Goal: Information Seeking & Learning: Compare options

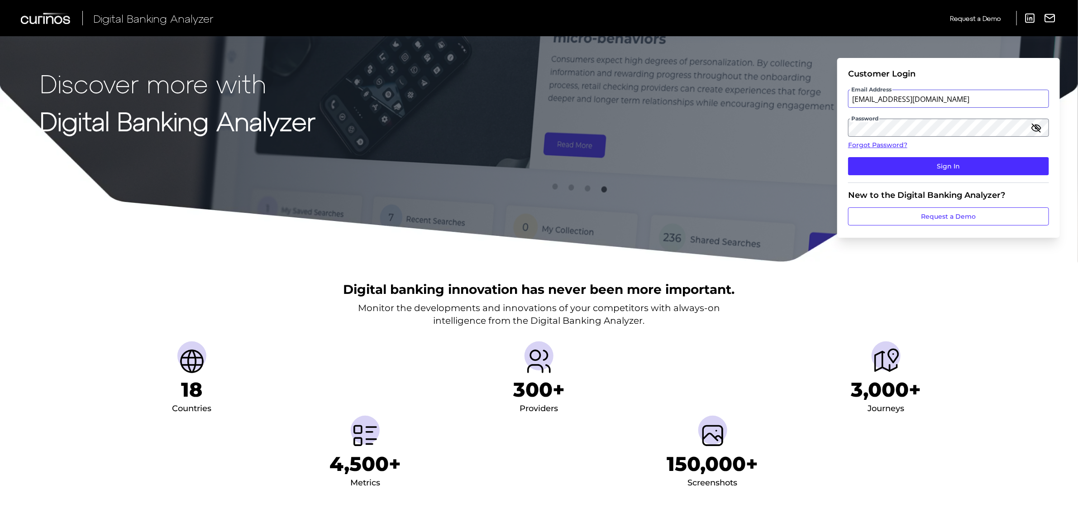
drag, startPoint x: 964, startPoint y: 107, endPoint x: 936, endPoint y: 103, distance: 28.4
click at [860, 107] on input "vaitheki.tharmaratnam@informa.com" at bounding box center [948, 99] width 201 height 18
click at [860, 101] on input "vaitheki.tharmaratnam@informa.com" at bounding box center [948, 99] width 201 height 18
click at [860, 100] on input "vaitheki.tharmaratnam@informa.com" at bounding box center [948, 99] width 201 height 18
type input "vaitheki.tharmaratnam@curinos.com"
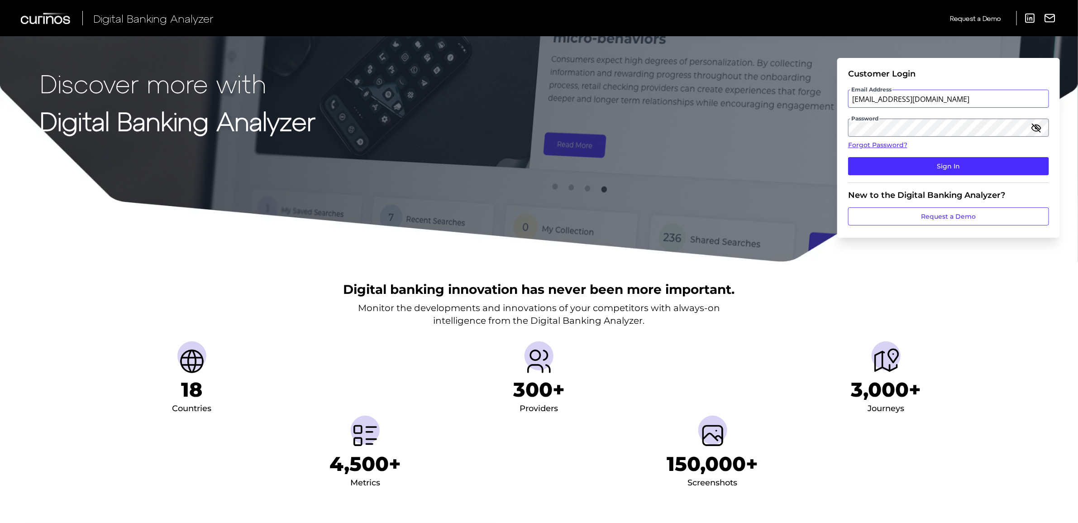
click at [848, 157] on button "Sign In" at bounding box center [948, 166] width 201 height 18
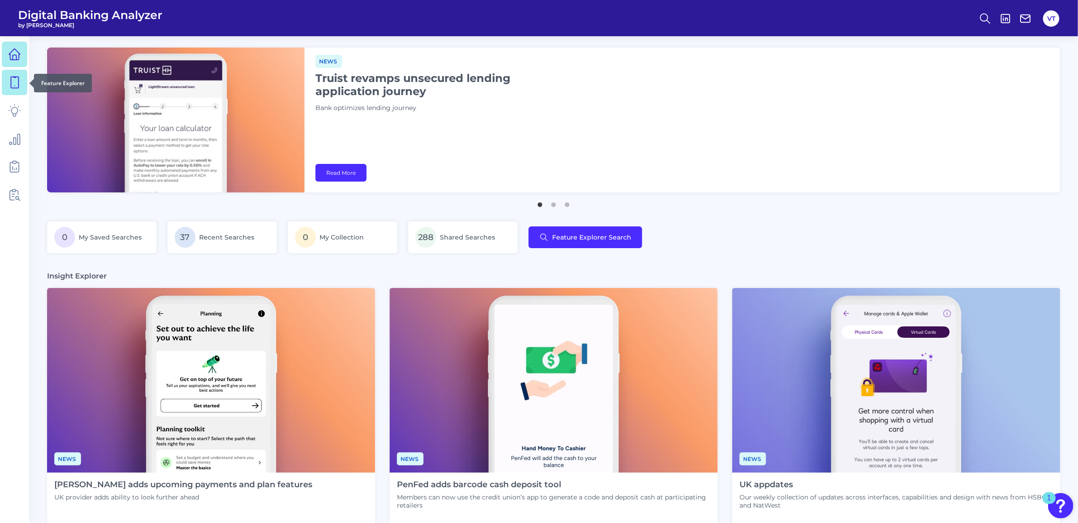
click at [23, 91] on link at bounding box center [14, 82] width 25 height 25
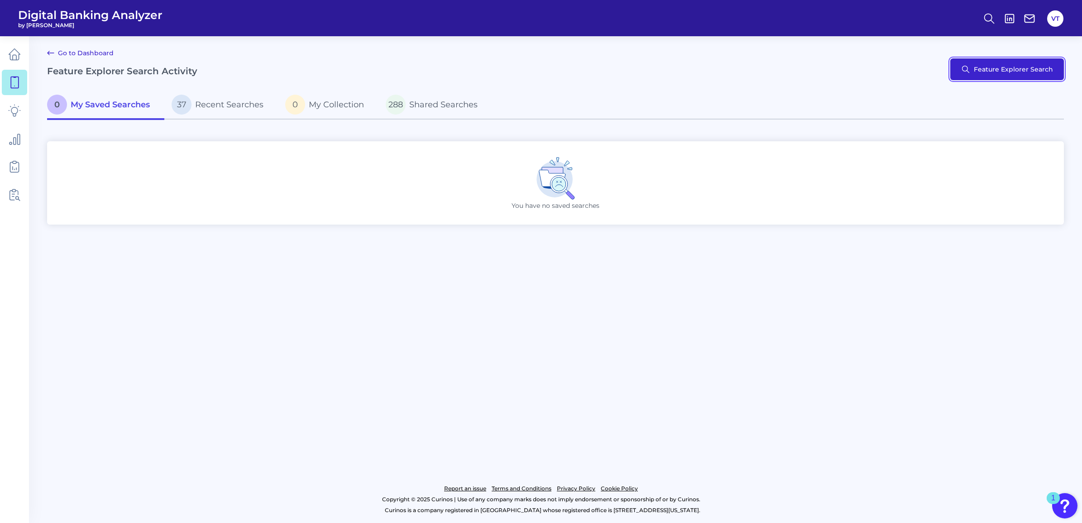
click at [860, 63] on button "Feature Explorer Search" at bounding box center [1007, 69] width 114 height 22
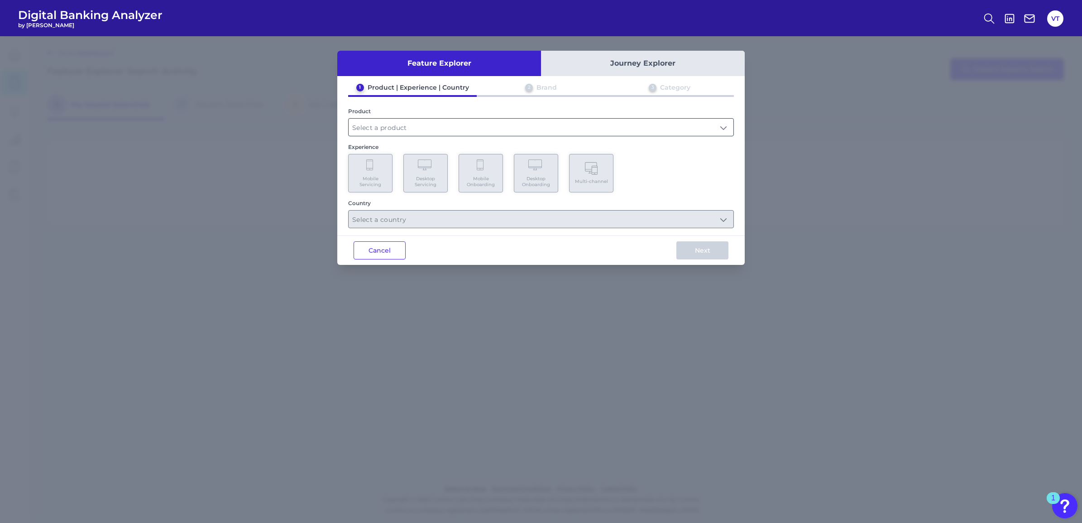
click at [588, 127] on input "text" at bounding box center [541, 127] width 385 height 17
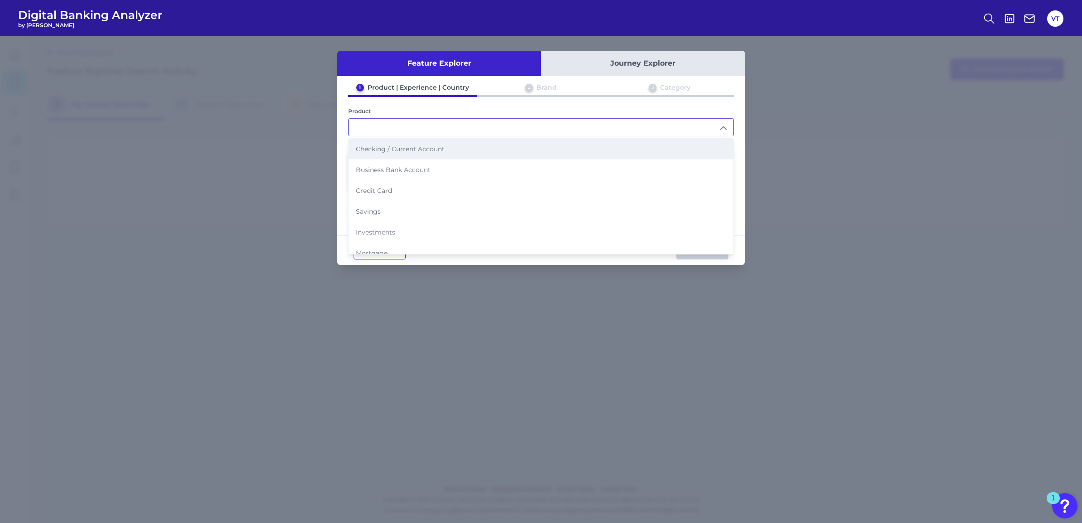
click at [540, 157] on li "Checking / Current Account" at bounding box center [541, 149] width 385 height 21
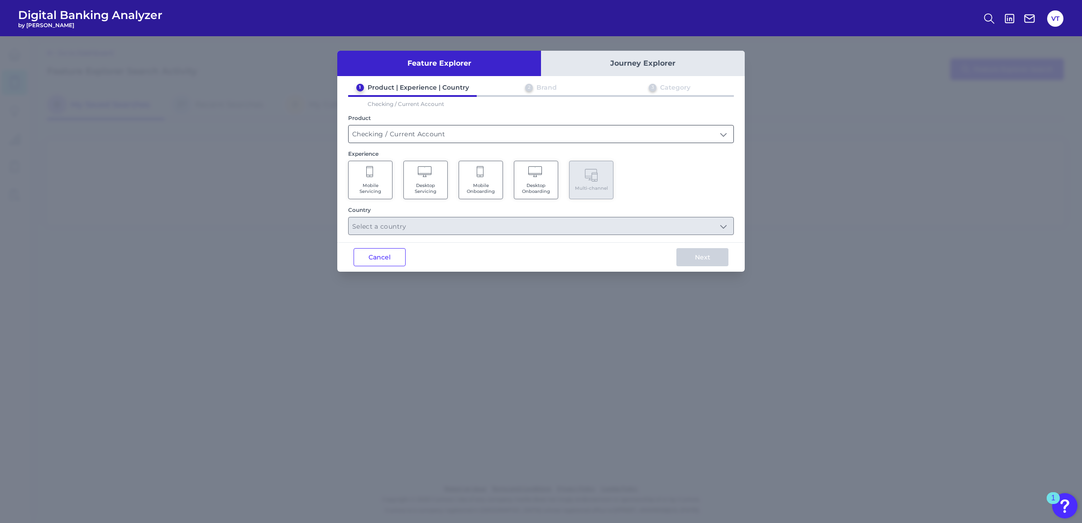
click at [459, 134] on input "Checking / Current Account" at bounding box center [541, 133] width 385 height 17
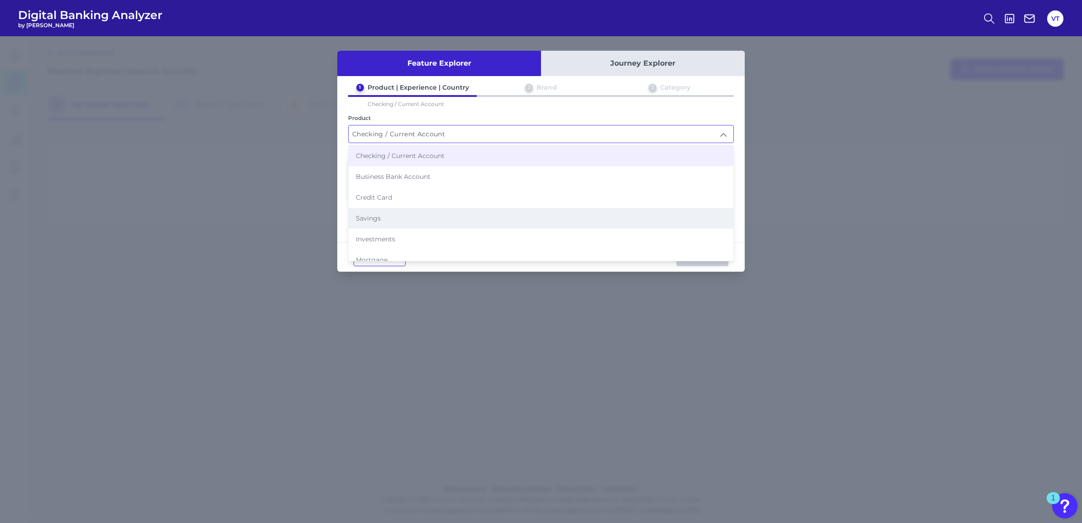
click at [431, 213] on li "Savings" at bounding box center [541, 218] width 385 height 21
type input "Savings"
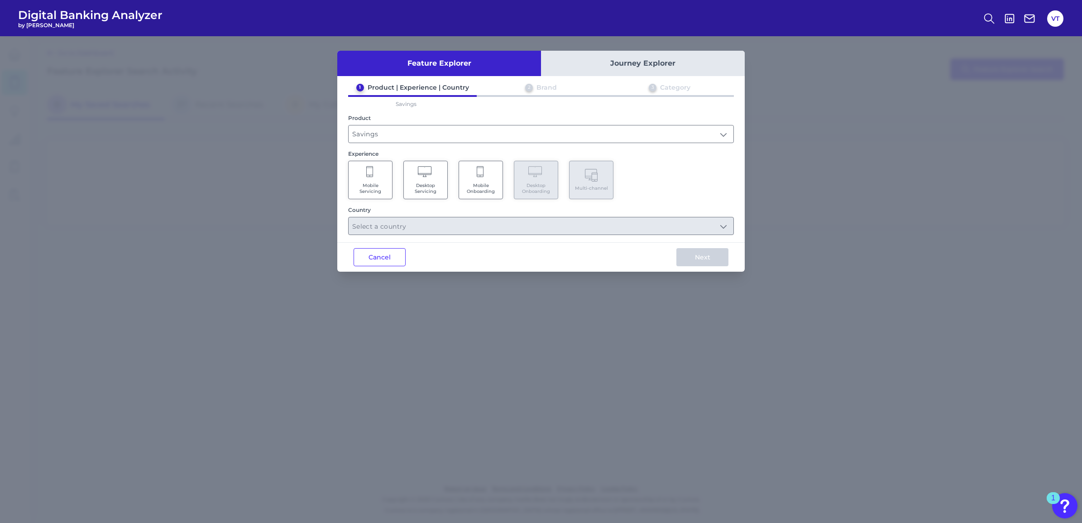
click at [483, 182] on span "Mobile Onboarding" at bounding box center [481, 188] width 34 height 12
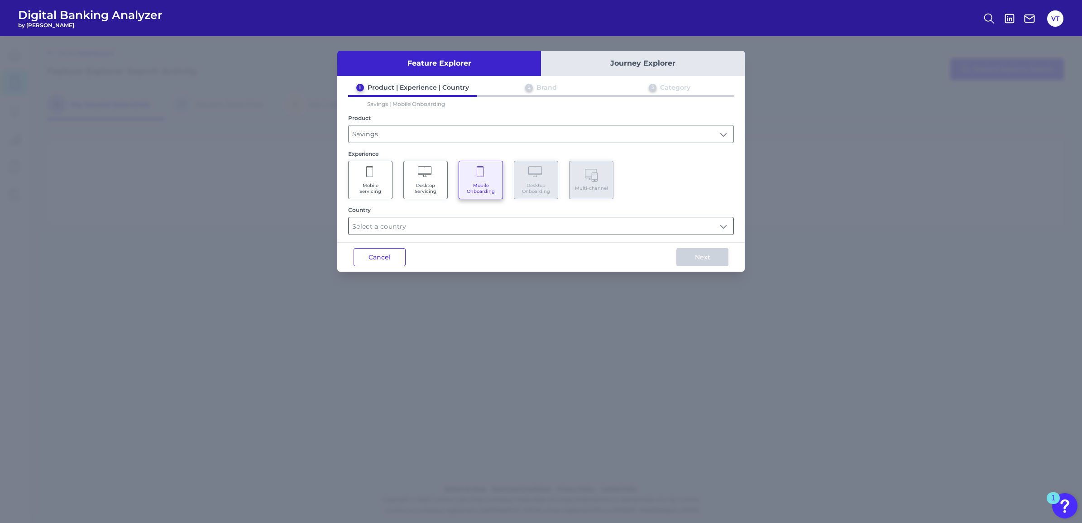
click at [481, 225] on input "text" at bounding box center [541, 225] width 385 height 17
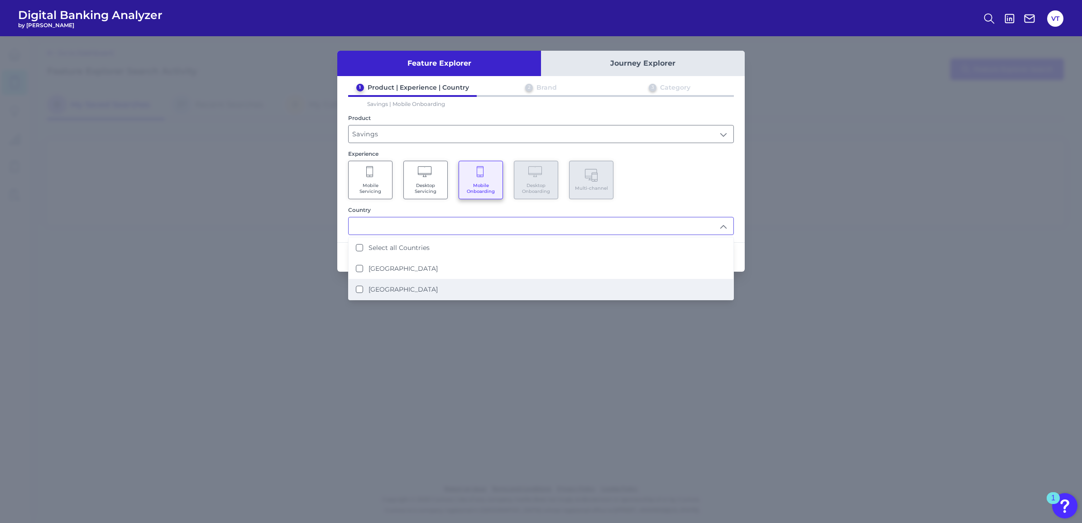
click at [396, 285] on label "United States" at bounding box center [402, 289] width 69 height 8
type input "United States"
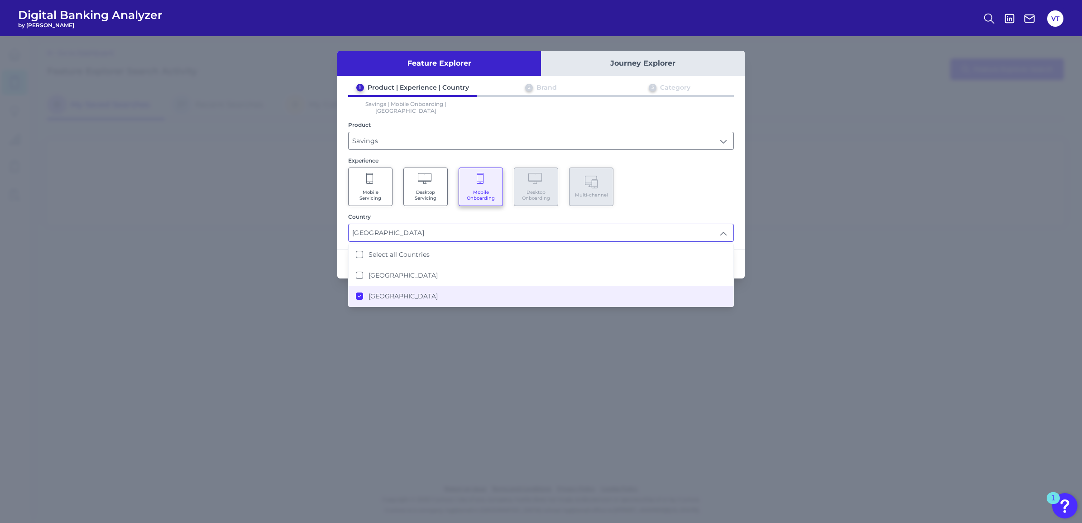
click at [416, 167] on Servicing "Desktop Servicing" at bounding box center [425, 186] width 44 height 38
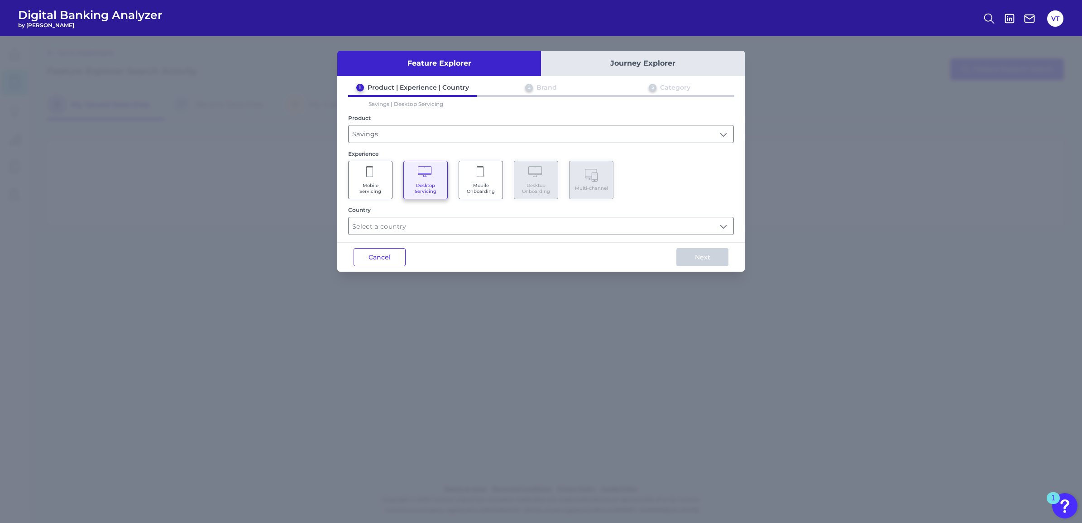
click at [483, 171] on icon at bounding box center [481, 172] width 8 height 13
click at [472, 221] on input "text" at bounding box center [541, 225] width 385 height 17
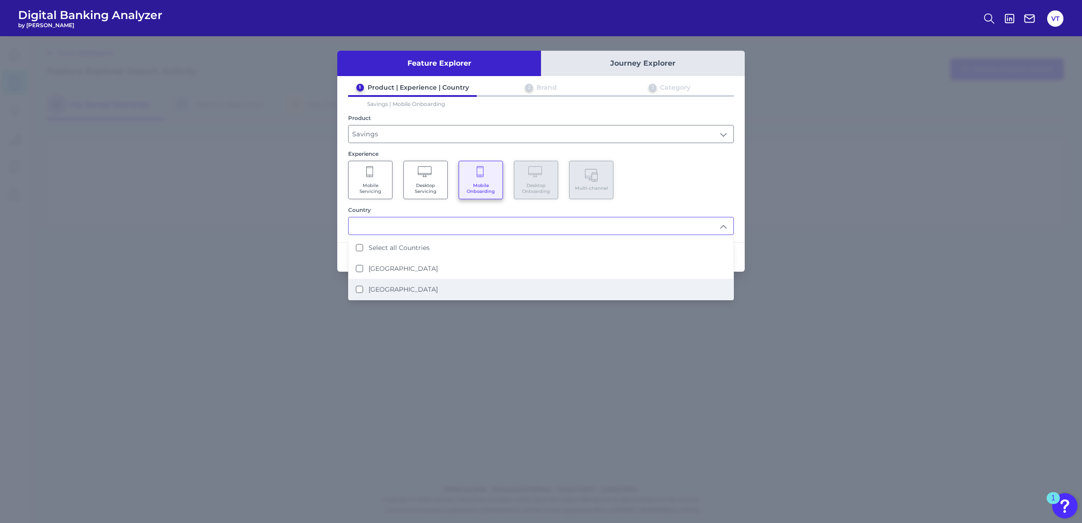
click at [442, 281] on li "United States" at bounding box center [541, 289] width 385 height 21
type input "United States"
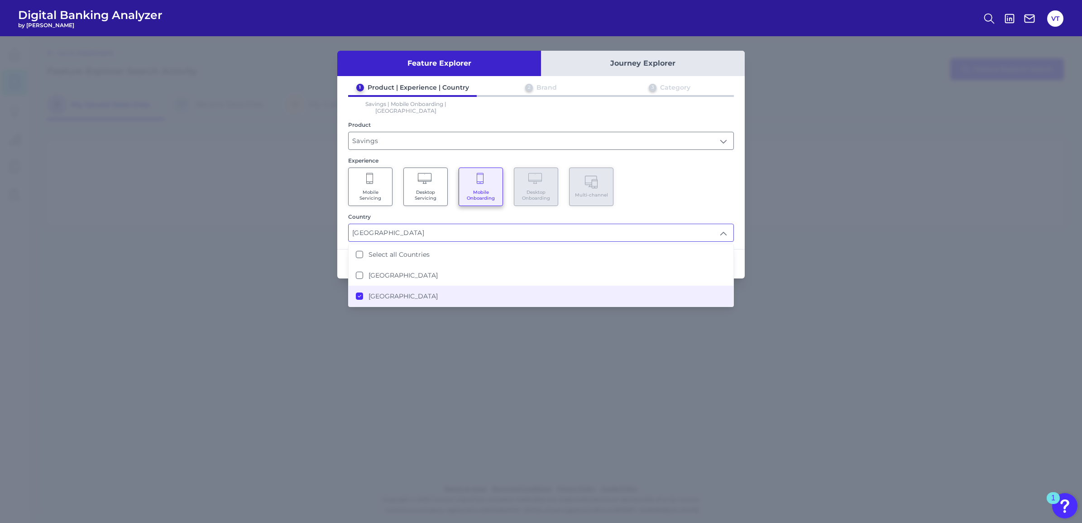
click at [680, 201] on div "1 Product | Experience | Country 2 Brand 3 Category Savings | Mobile Onboarding…" at bounding box center [540, 162] width 407 height 158
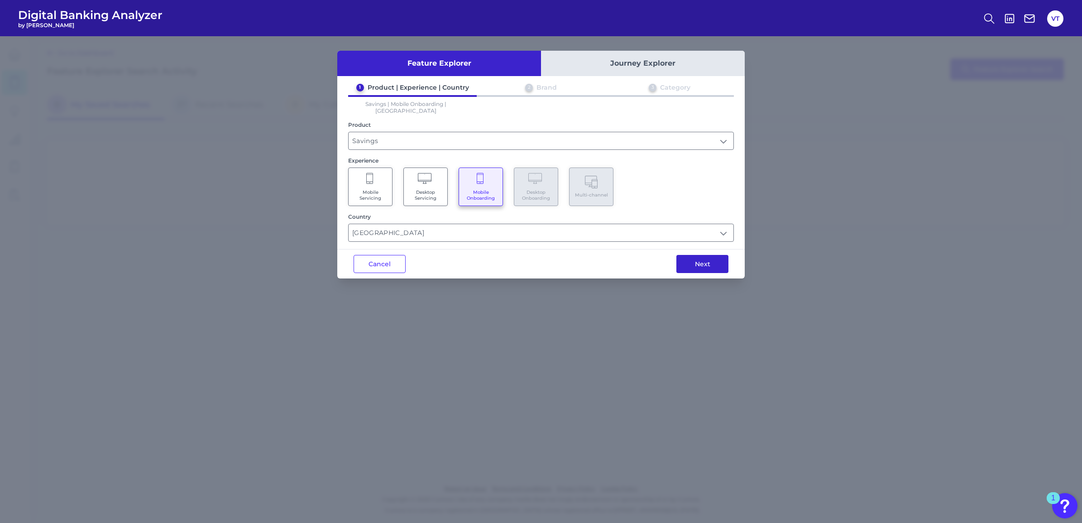
click at [693, 255] on button "Next" at bounding box center [702, 264] width 52 height 18
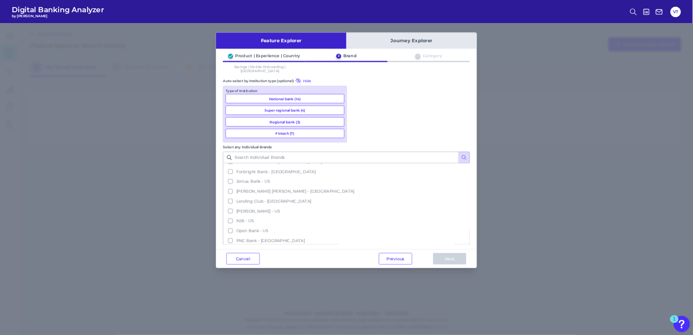
scroll to position [329, 0]
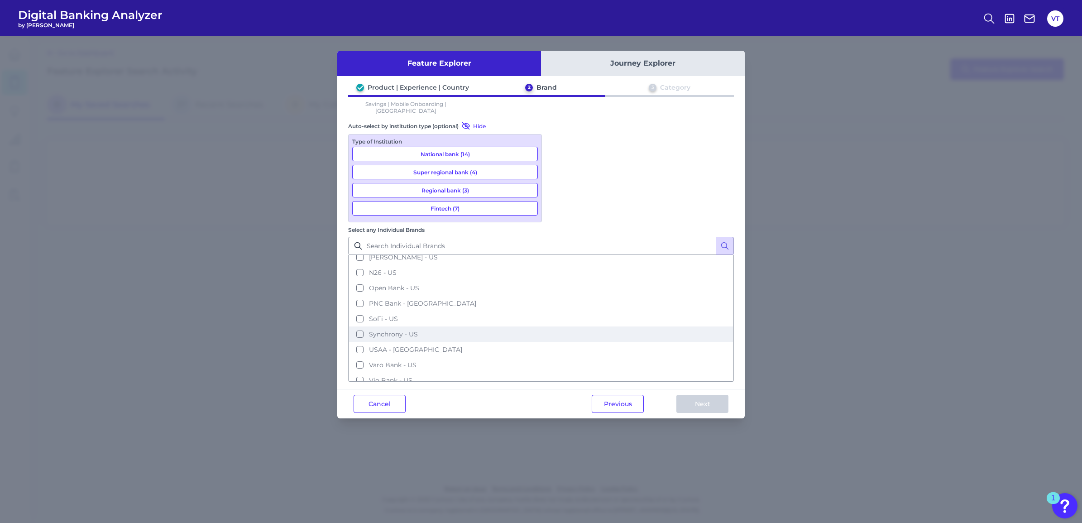
click at [418, 330] on span "Synchrony - US" at bounding box center [393, 334] width 49 height 8
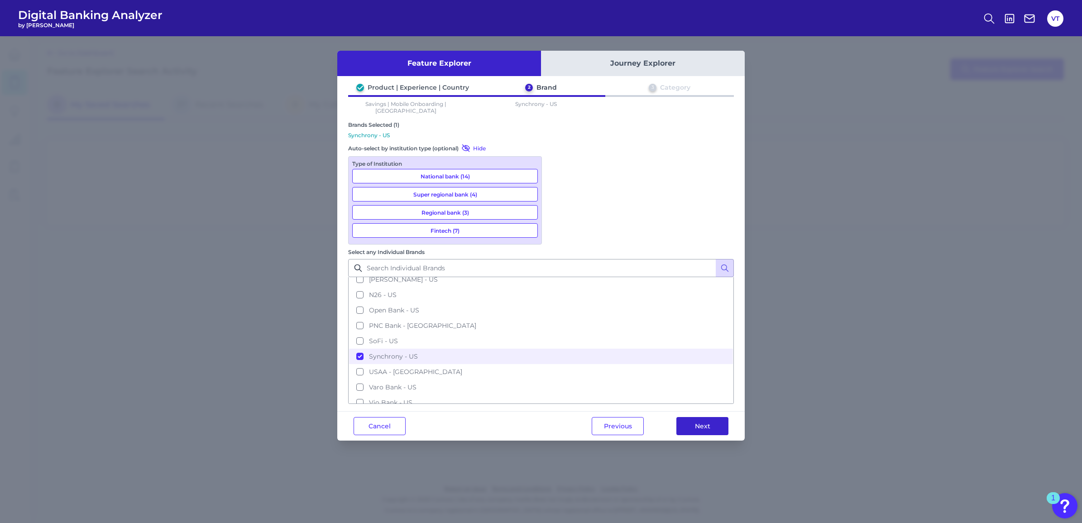
click at [686, 417] on button "Next" at bounding box center [702, 426] width 52 height 18
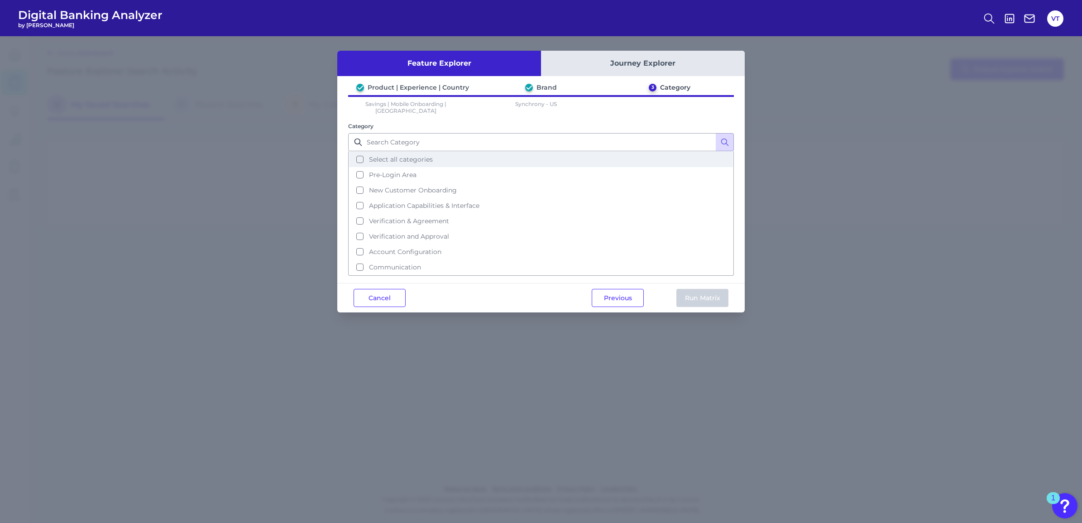
click at [403, 155] on span "Select all categories" at bounding box center [401, 159] width 64 height 8
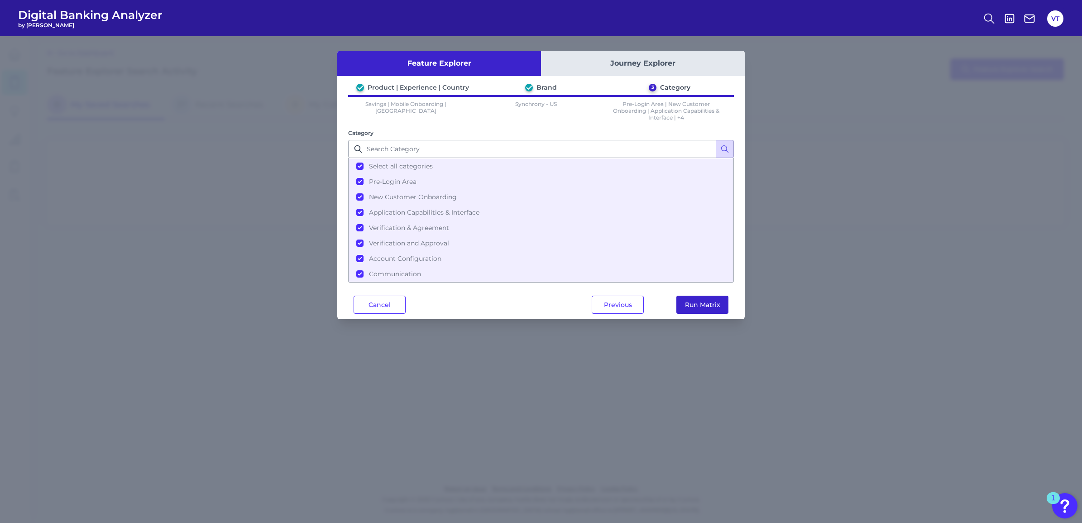
click at [697, 296] on button "Run Matrix" at bounding box center [702, 305] width 52 height 18
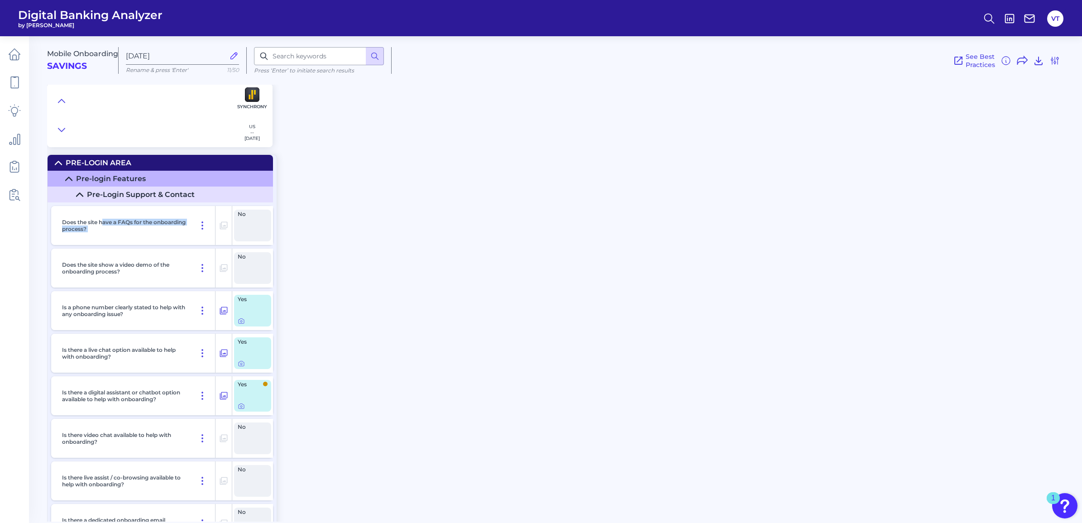
drag, startPoint x: 105, startPoint y: 224, endPoint x: 223, endPoint y: 237, distance: 118.8
click at [223, 237] on div "Does the site have a FAQs for the onboarding process?" at bounding box center [141, 225] width 181 height 39
drag, startPoint x: 223, startPoint y: 237, endPoint x: 154, endPoint y: 255, distance: 70.7
click at [154, 255] on div "Does the site show a video demo of the onboarding process?" at bounding box center [136, 268] width 157 height 39
click at [220, 311] on icon at bounding box center [223, 310] width 9 height 11
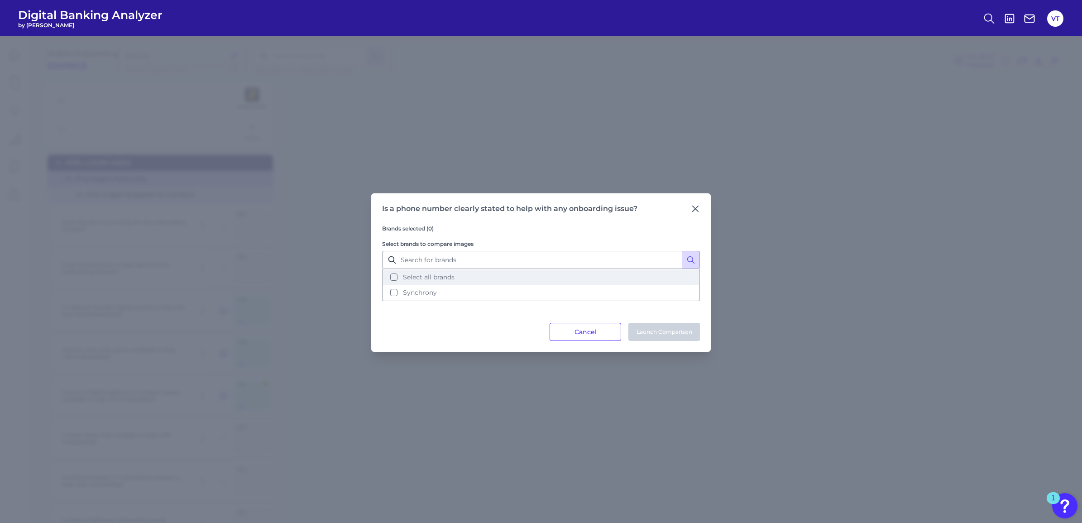
click at [481, 272] on button "Select all brands" at bounding box center [541, 276] width 316 height 15
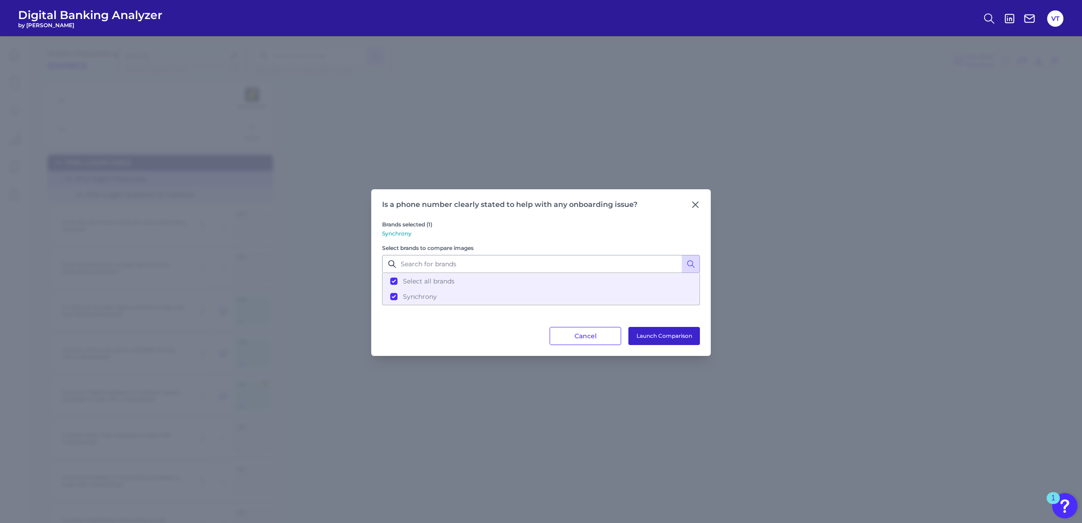
click at [664, 341] on button "Launch Comparison" at bounding box center [664, 336] width 72 height 18
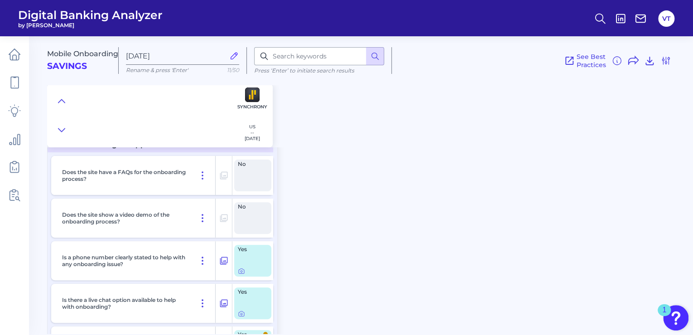
scroll to position [109, 0]
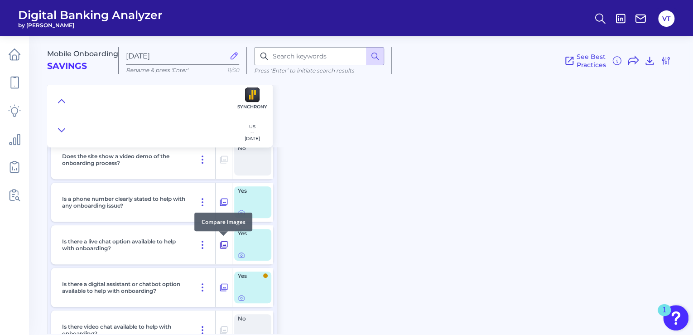
click at [225, 242] on icon at bounding box center [223, 244] width 9 height 11
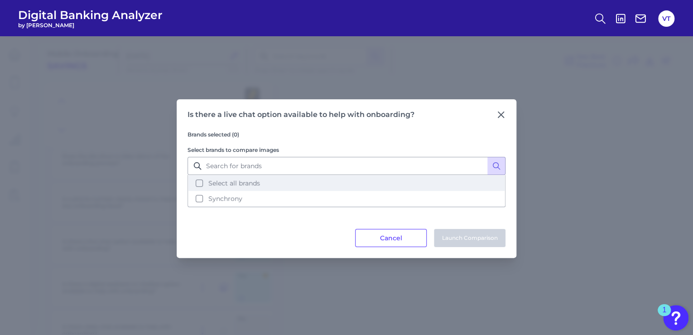
click at [252, 186] on span "Select all brands" at bounding box center [234, 183] width 52 height 8
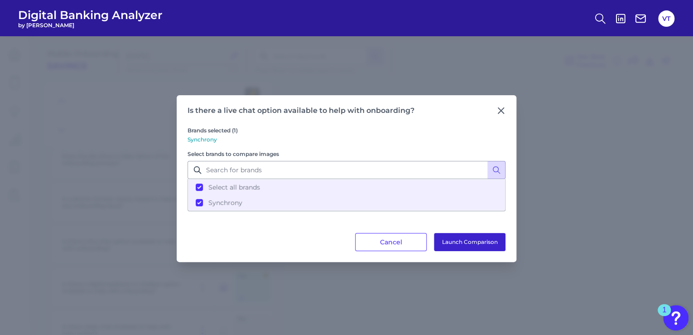
click at [451, 240] on button "Launch Comparison" at bounding box center [470, 242] width 72 height 18
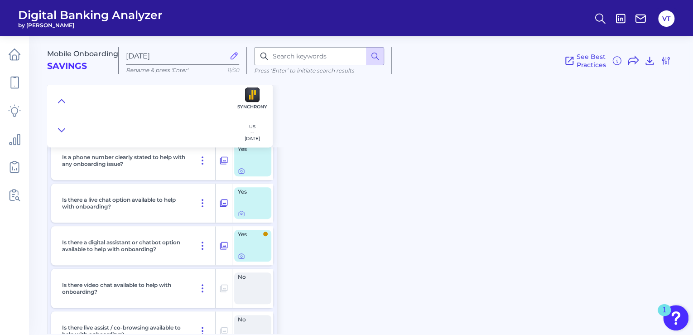
scroll to position [181, 0]
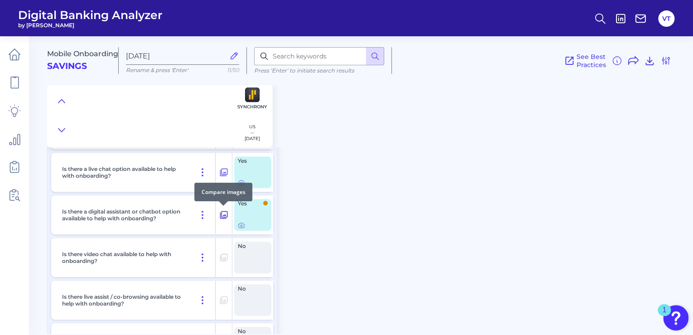
click at [230, 214] on button at bounding box center [223, 214] width 16 height 14
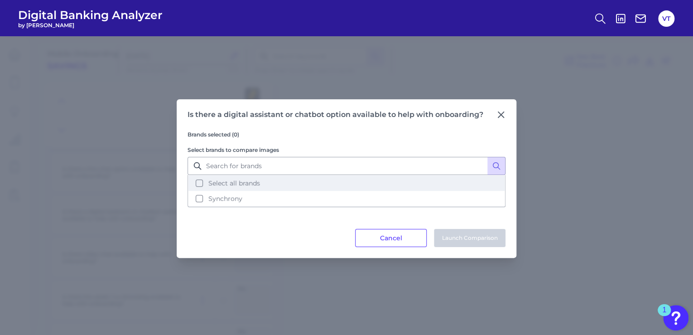
click at [257, 179] on span "Select all brands" at bounding box center [234, 183] width 52 height 8
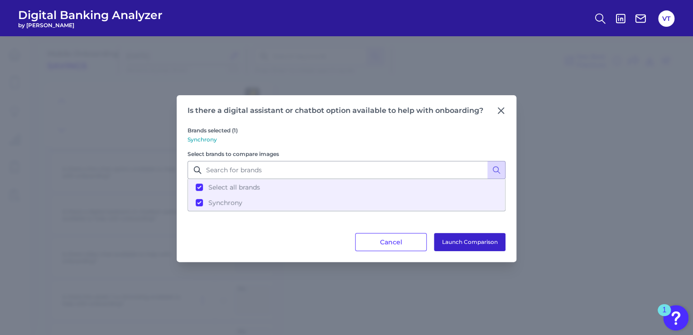
click at [496, 241] on button "Launch Comparison" at bounding box center [470, 242] width 72 height 18
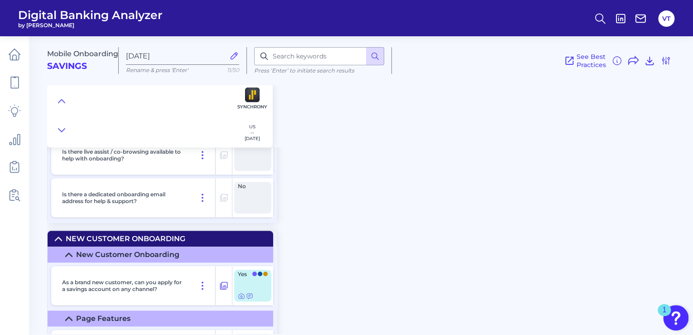
scroll to position [362, 0]
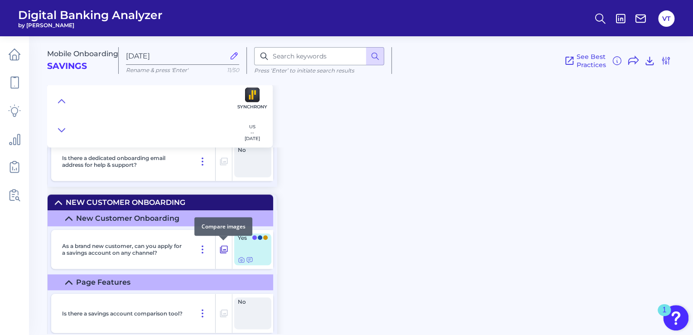
click at [222, 248] on icon at bounding box center [223, 249] width 9 height 11
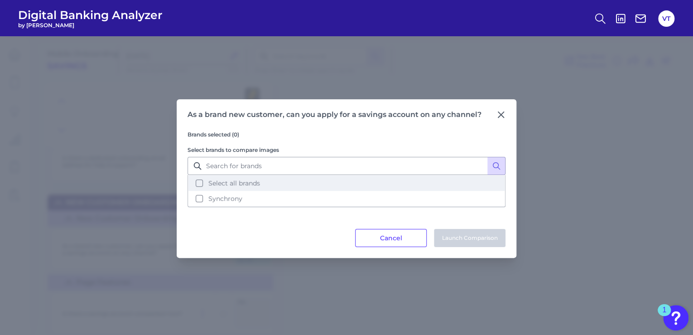
click at [263, 184] on button "Select all brands" at bounding box center [346, 182] width 316 height 15
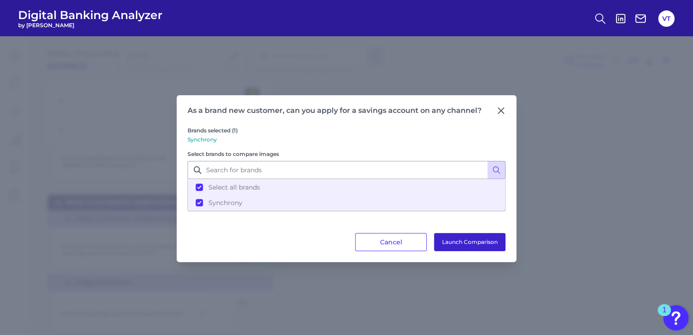
click at [470, 235] on button "Launch Comparison" at bounding box center [470, 242] width 72 height 18
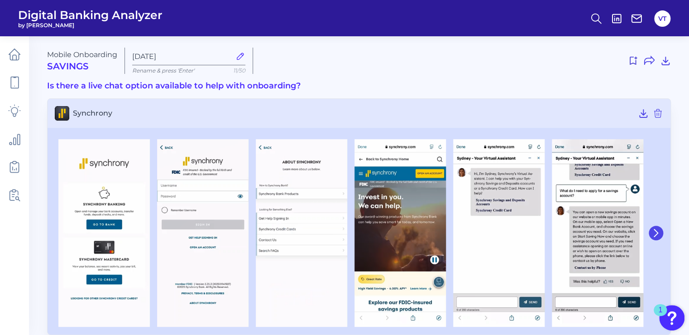
click at [655, 233] on icon at bounding box center [656, 233] width 8 height 8
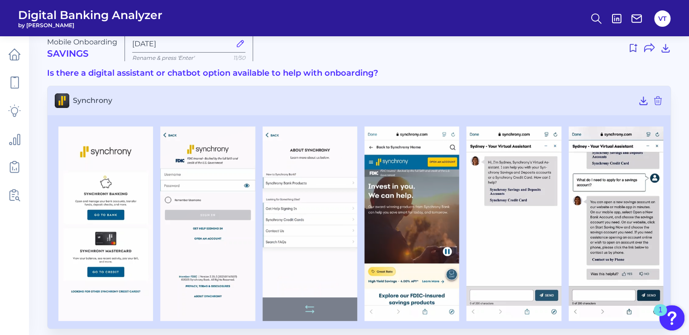
scroll to position [20, 0]
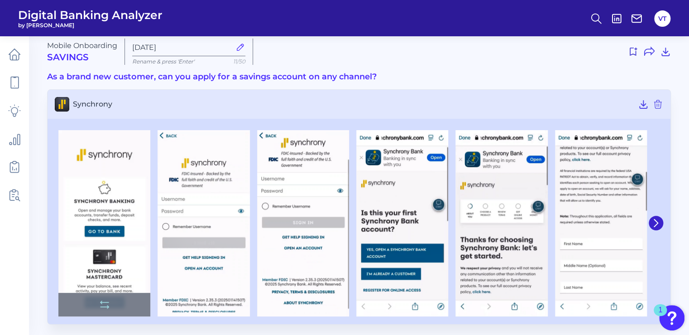
scroll to position [12, 0]
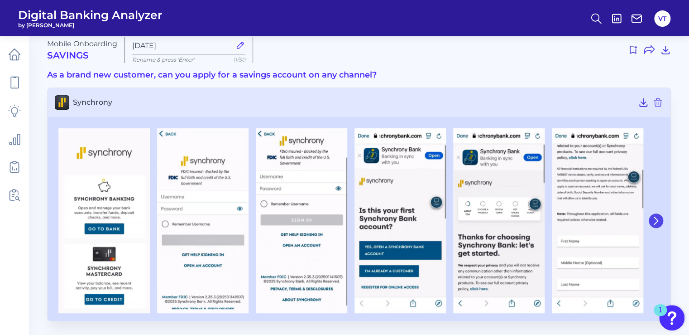
click at [658, 219] on icon at bounding box center [656, 220] width 8 height 8
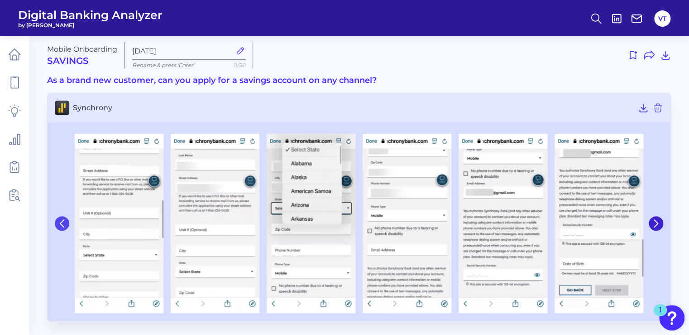
click at [64, 217] on button at bounding box center [62, 223] width 14 height 14
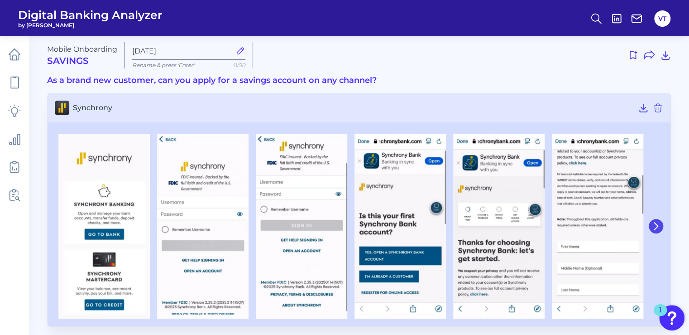
click at [654, 222] on icon at bounding box center [656, 225] width 4 height 7
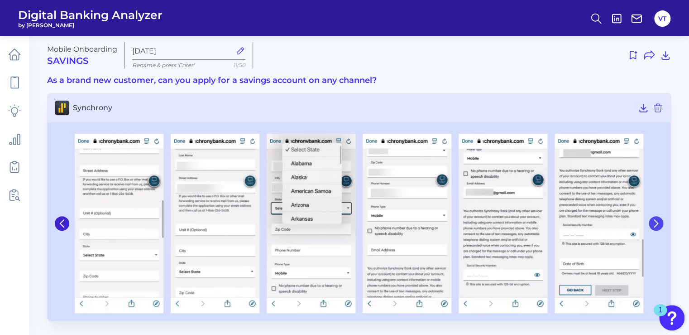
click at [654, 220] on icon at bounding box center [656, 223] width 4 height 7
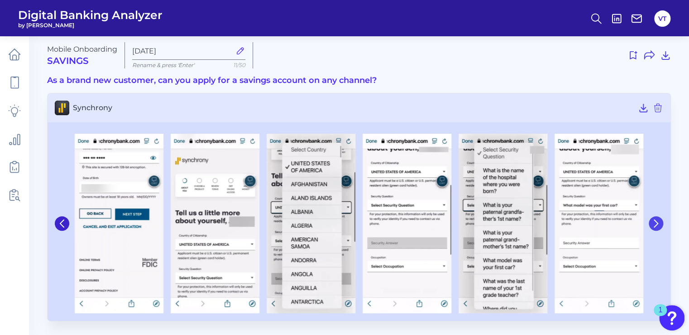
click at [650, 220] on button at bounding box center [656, 223] width 14 height 14
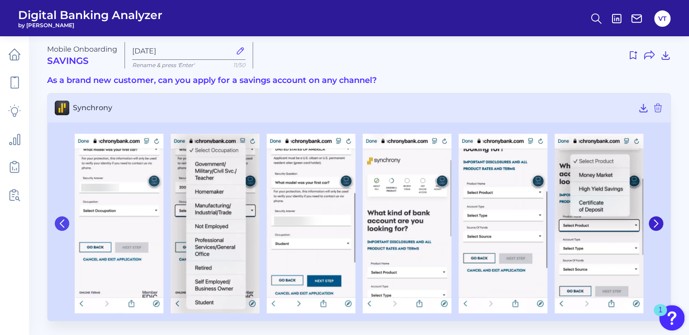
click at [63, 221] on icon at bounding box center [62, 223] width 8 height 8
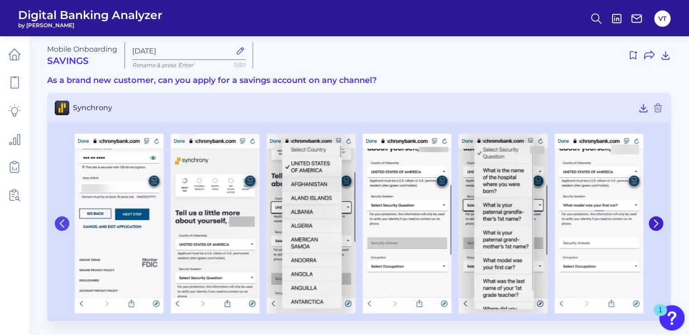
click at [63, 221] on icon at bounding box center [62, 223] width 8 height 8
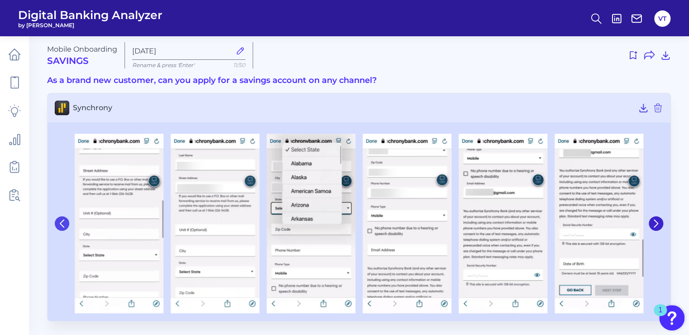
click at [64, 221] on icon at bounding box center [62, 223] width 8 height 8
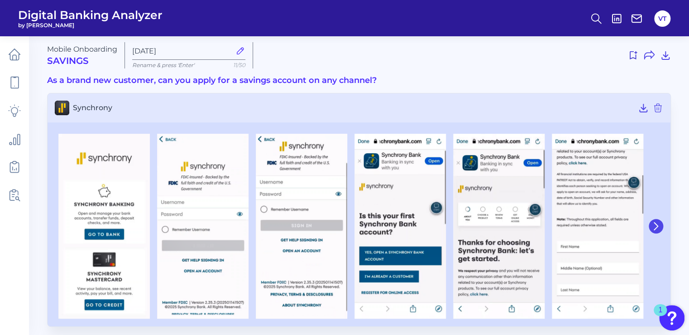
click at [656, 229] on icon at bounding box center [656, 226] width 8 height 8
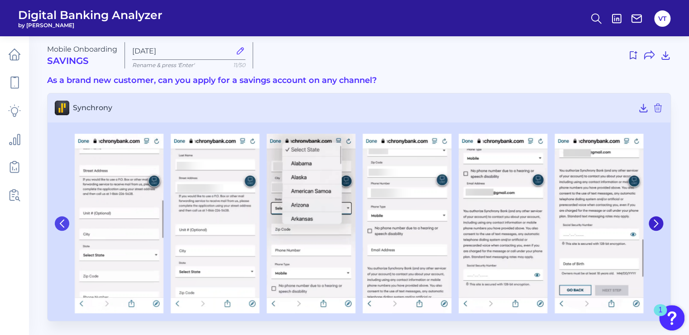
click at [62, 222] on icon at bounding box center [62, 223] width 8 height 8
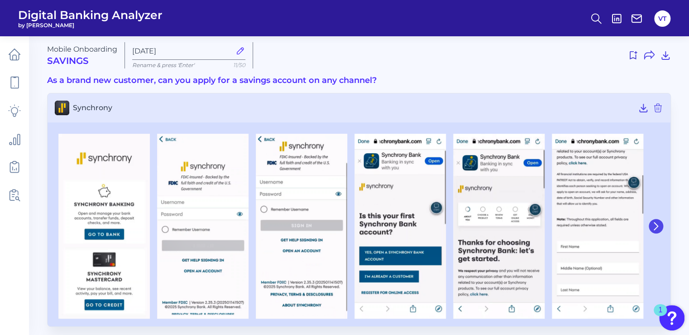
click at [654, 225] on icon at bounding box center [656, 226] width 8 height 8
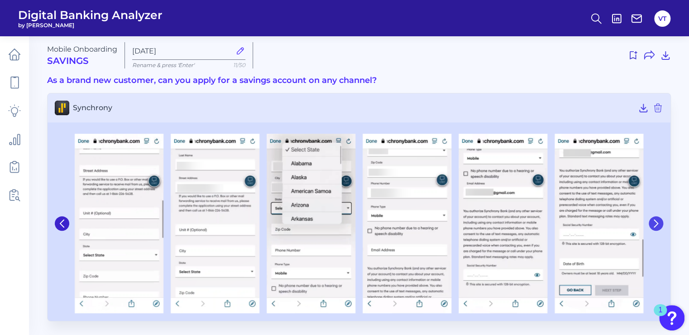
click at [658, 223] on icon at bounding box center [656, 223] width 8 height 8
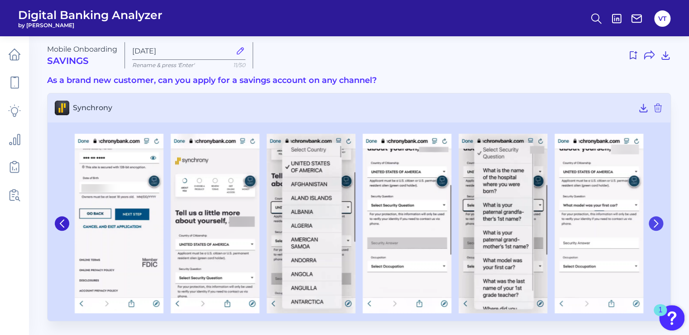
click at [655, 221] on icon at bounding box center [656, 223] width 8 height 8
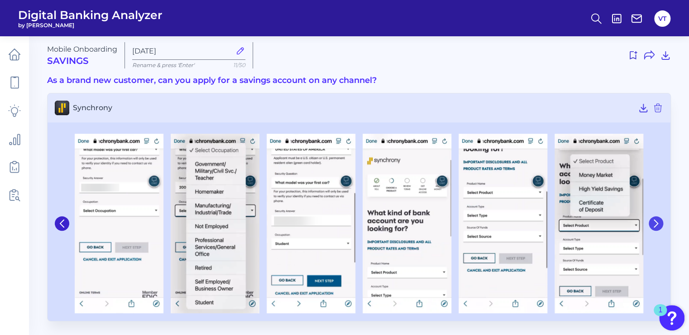
click at [660, 223] on button at bounding box center [656, 223] width 14 height 14
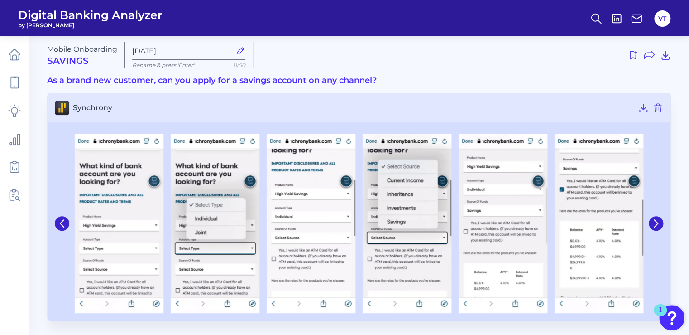
drag, startPoint x: 660, startPoint y: 223, endPoint x: 659, endPoint y: 252, distance: 29.0
click at [659, 252] on div at bounding box center [655, 223] width 16 height 188
click at [656, 226] on icon at bounding box center [656, 223] width 8 height 8
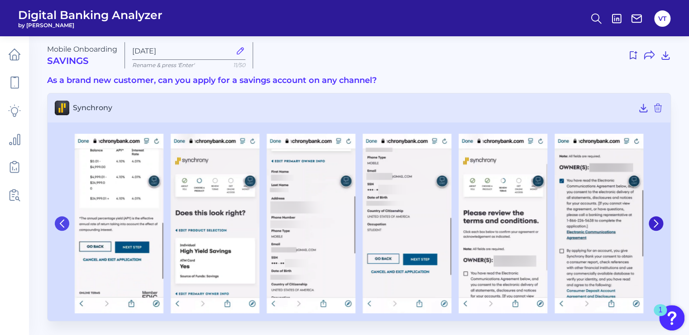
click at [58, 218] on button at bounding box center [62, 223] width 14 height 14
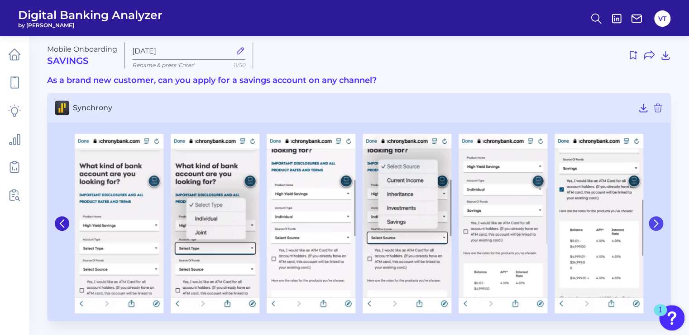
click at [654, 223] on icon at bounding box center [656, 223] width 8 height 8
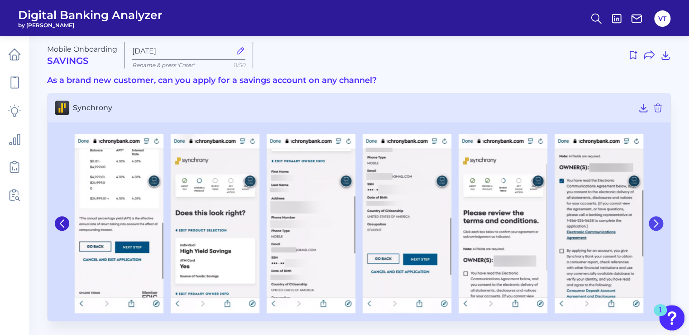
click at [654, 223] on icon at bounding box center [656, 223] width 8 height 8
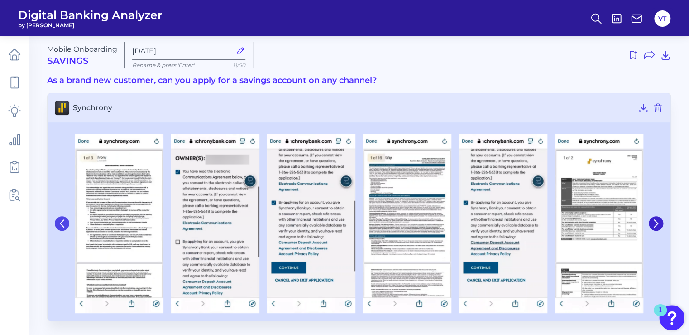
click at [56, 222] on button at bounding box center [62, 223] width 14 height 14
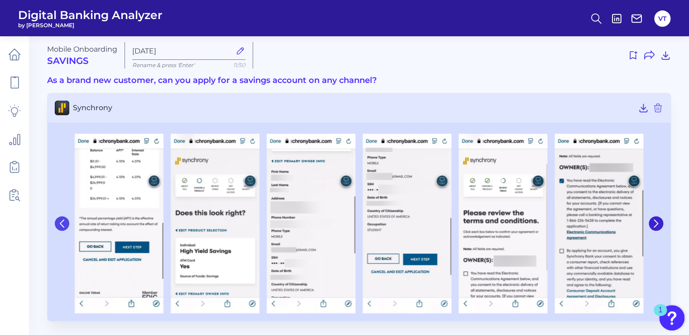
click at [56, 222] on button at bounding box center [62, 223] width 14 height 14
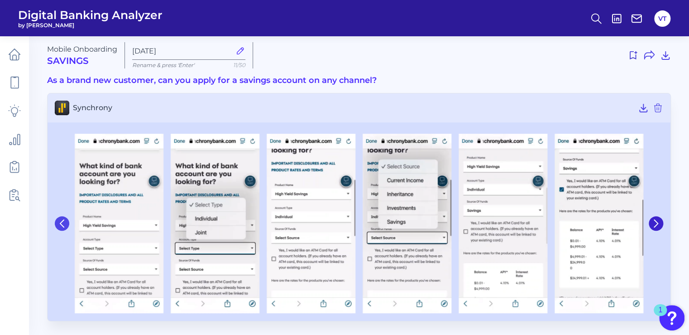
click at [56, 222] on button at bounding box center [62, 223] width 14 height 14
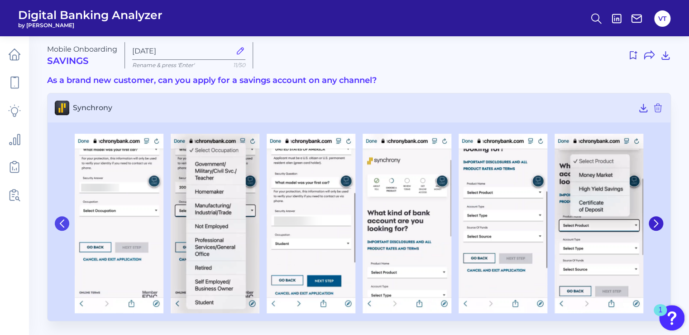
click at [56, 222] on button at bounding box center [62, 223] width 14 height 14
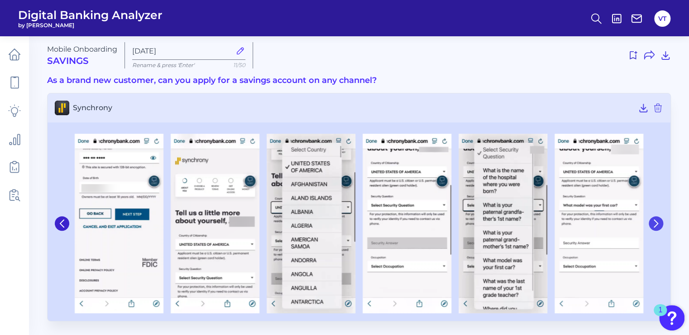
click at [655, 220] on icon at bounding box center [656, 223] width 4 height 7
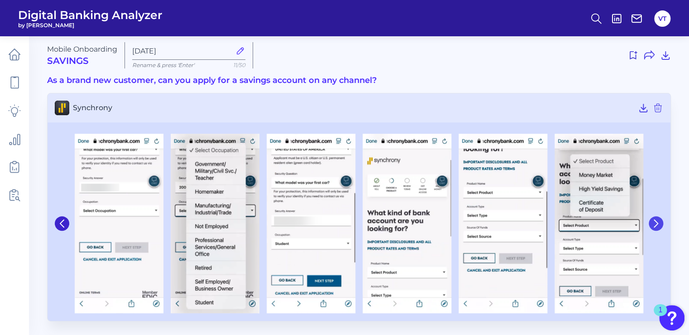
click at [655, 220] on icon at bounding box center [656, 223] width 4 height 7
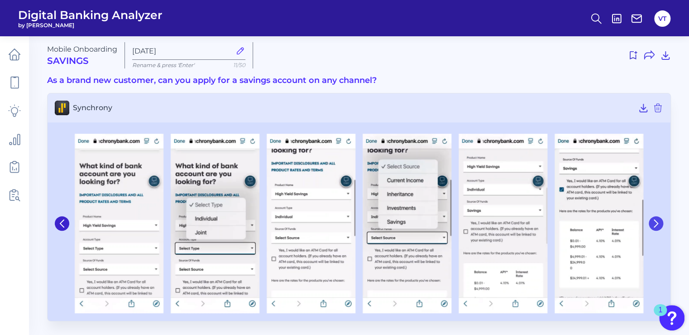
click at [655, 220] on icon at bounding box center [656, 223] width 4 height 7
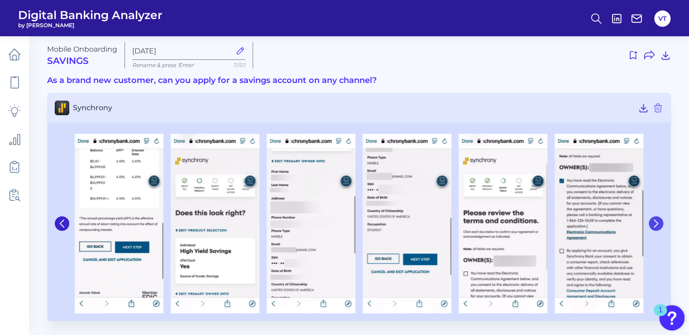
click at [655, 220] on icon at bounding box center [656, 223] width 4 height 7
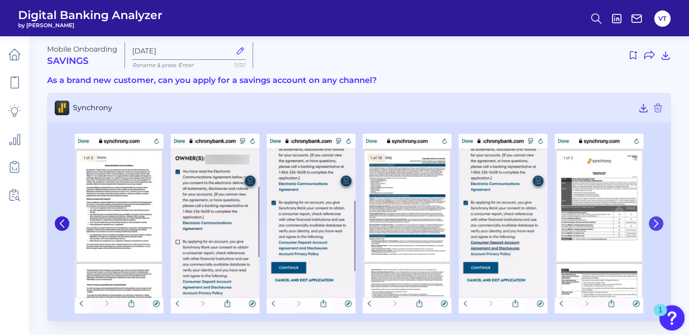
click at [655, 220] on icon at bounding box center [656, 223] width 4 height 7
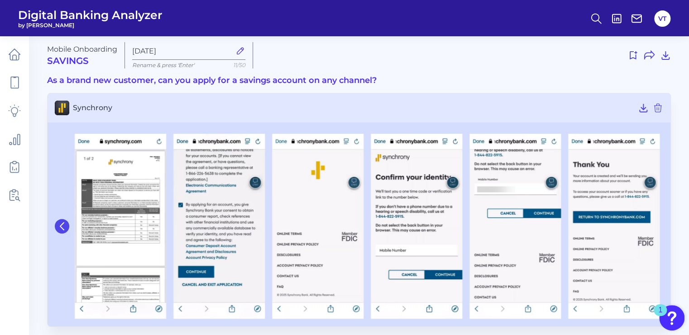
click at [57, 227] on button at bounding box center [62, 226] width 14 height 14
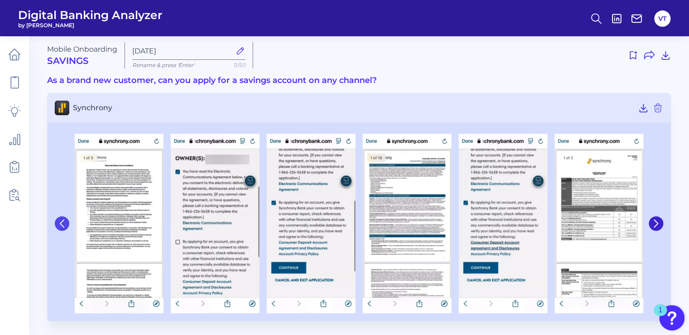
click at [57, 227] on button at bounding box center [62, 223] width 14 height 14
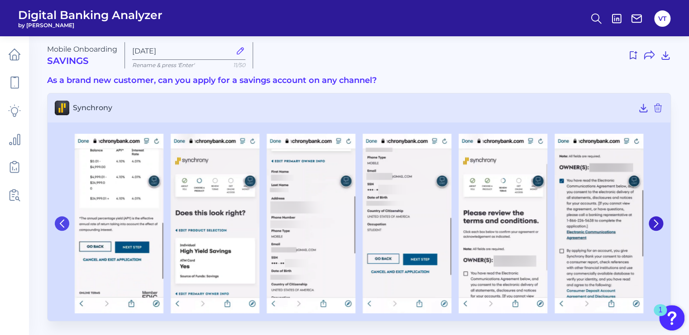
click at [57, 227] on button at bounding box center [62, 223] width 14 height 14
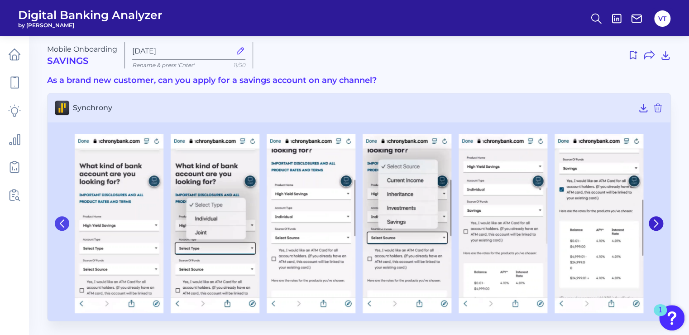
click at [57, 227] on button at bounding box center [62, 223] width 14 height 14
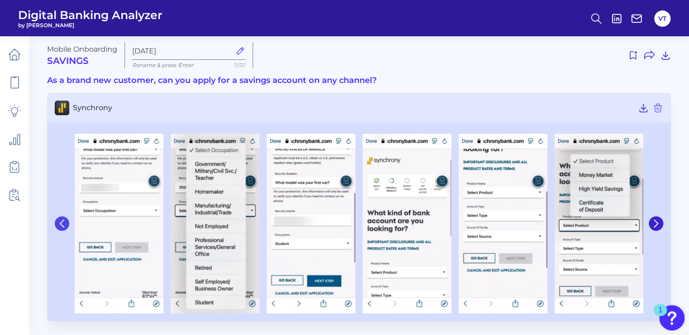
click at [57, 227] on button at bounding box center [62, 223] width 14 height 14
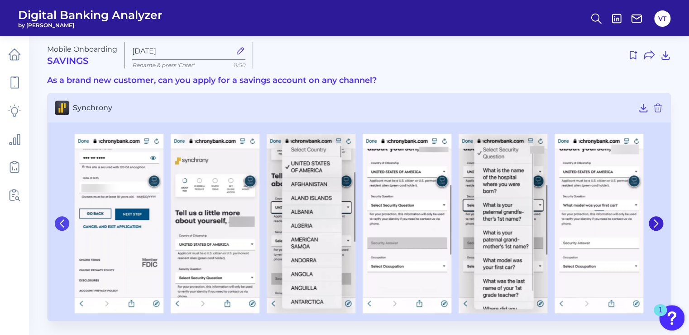
click at [57, 227] on button at bounding box center [62, 223] width 14 height 14
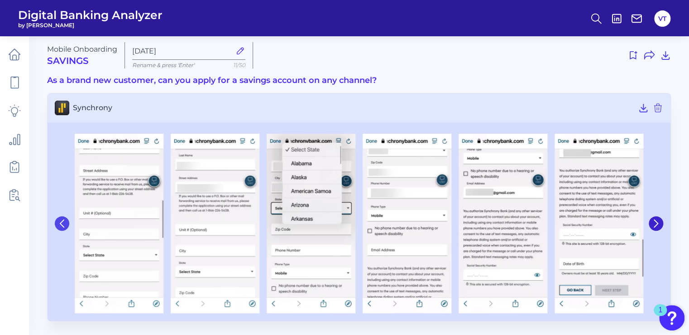
click at [57, 227] on button at bounding box center [62, 223] width 14 height 14
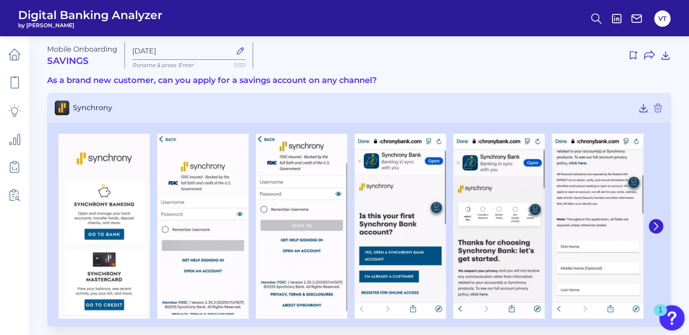
click at [57, 227] on div at bounding box center [104, 226] width 99 height 185
click at [658, 227] on icon at bounding box center [656, 226] width 8 height 8
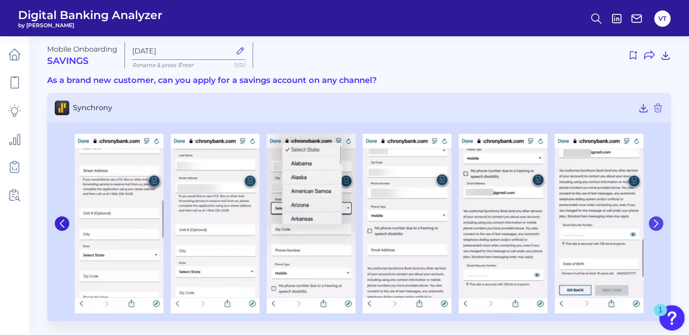
click at [658, 227] on icon at bounding box center [656, 223] width 8 height 8
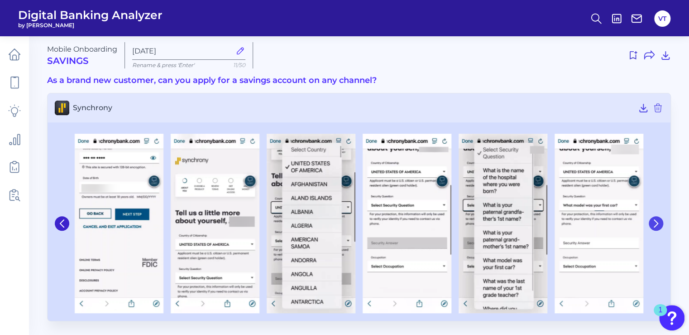
click at [658, 227] on icon at bounding box center [656, 223] width 8 height 8
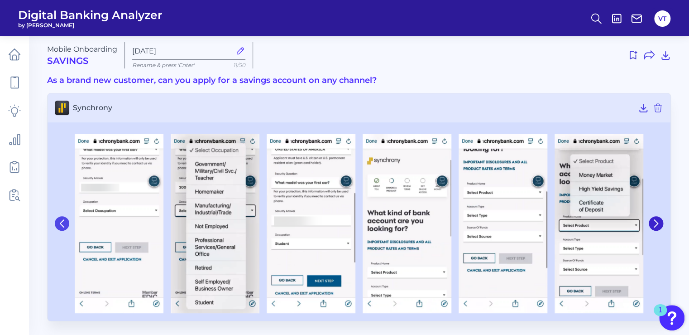
click at [55, 220] on button at bounding box center [62, 223] width 14 height 14
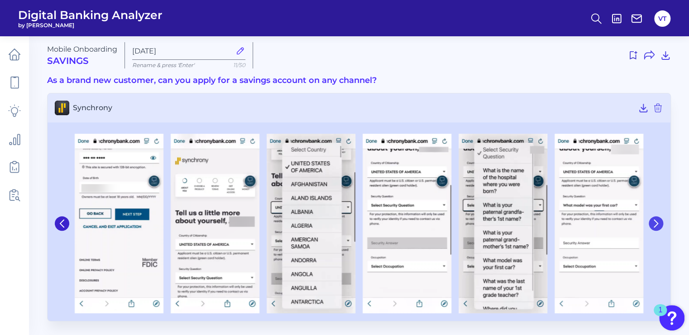
click at [658, 223] on icon at bounding box center [656, 223] width 8 height 8
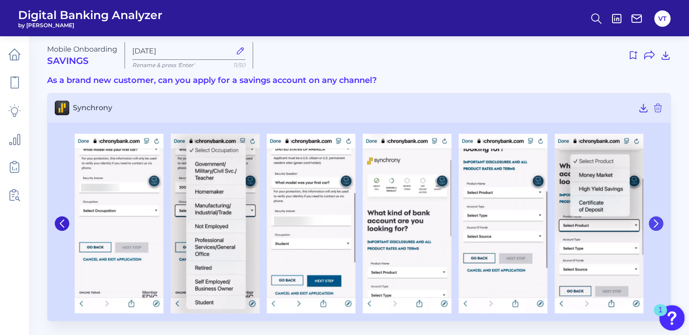
click at [658, 223] on icon at bounding box center [656, 223] width 8 height 8
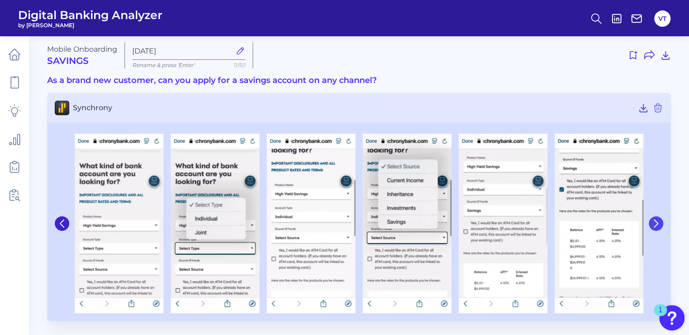
click at [658, 223] on icon at bounding box center [656, 223] width 8 height 8
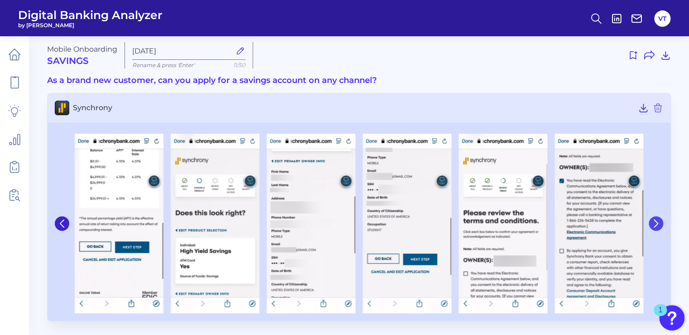
click at [658, 223] on icon at bounding box center [656, 223] width 8 height 8
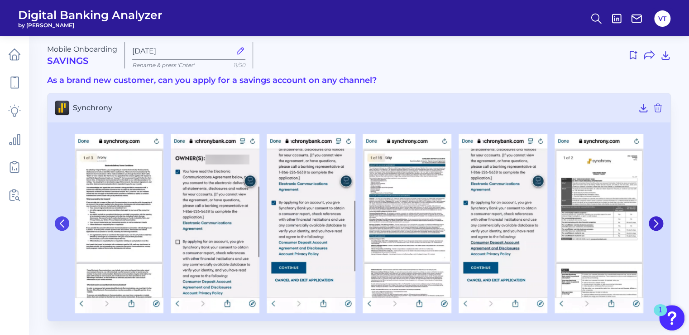
click at [62, 225] on icon at bounding box center [62, 223] width 8 height 8
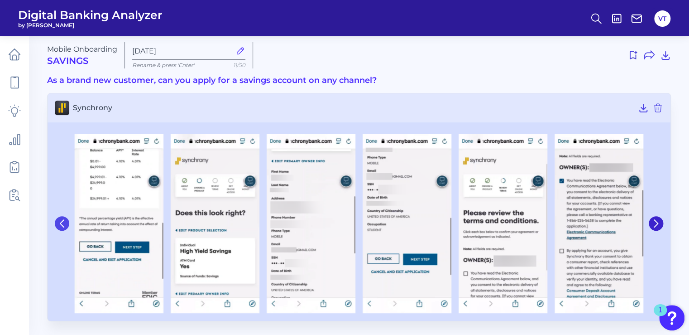
click at [62, 225] on icon at bounding box center [62, 223] width 8 height 8
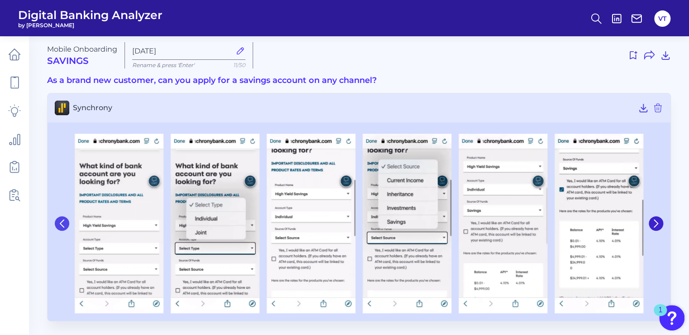
click at [62, 227] on icon at bounding box center [62, 223] width 8 height 8
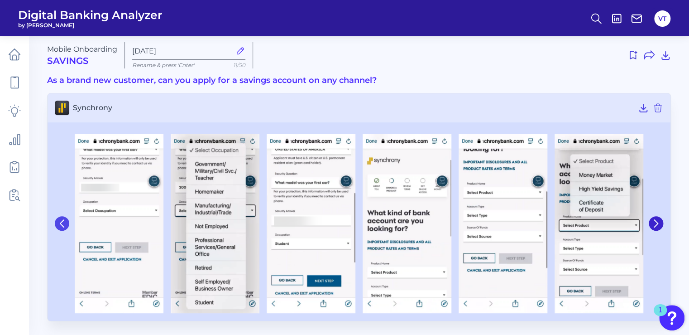
click at [62, 227] on icon at bounding box center [62, 223] width 8 height 8
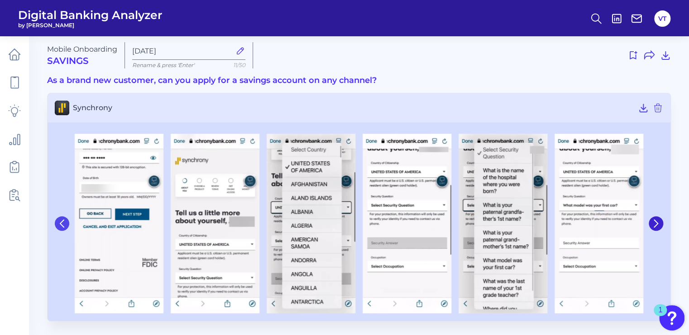
click at [62, 224] on icon at bounding box center [62, 223] width 8 height 8
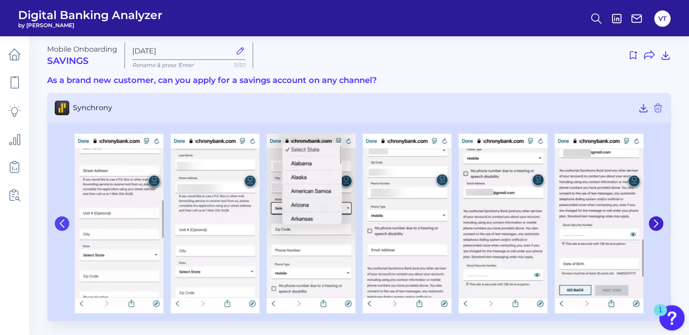
click at [62, 224] on icon at bounding box center [62, 223] width 8 height 8
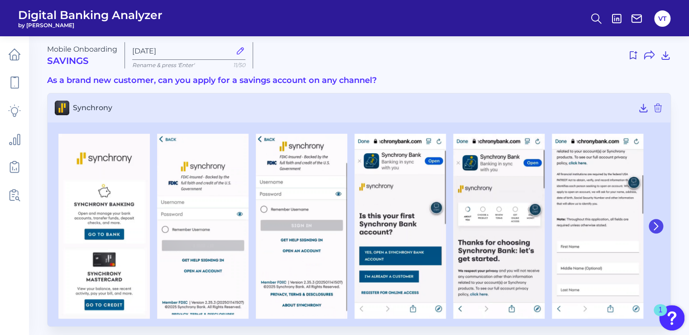
click at [658, 226] on icon at bounding box center [656, 226] width 8 height 8
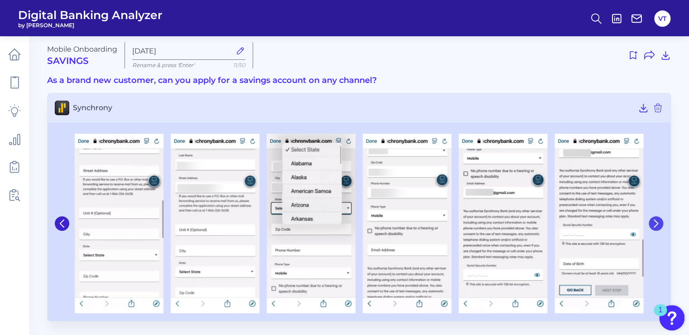
click at [658, 226] on icon at bounding box center [656, 223] width 8 height 8
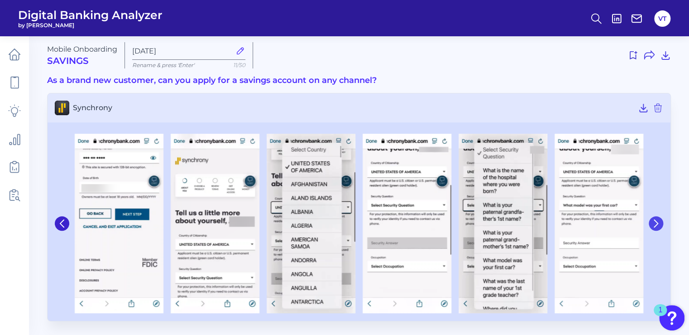
click at [658, 226] on icon at bounding box center [656, 223] width 8 height 8
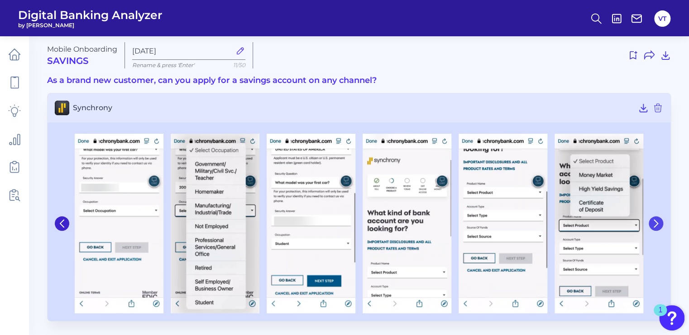
click at [658, 226] on icon at bounding box center [656, 223] width 8 height 8
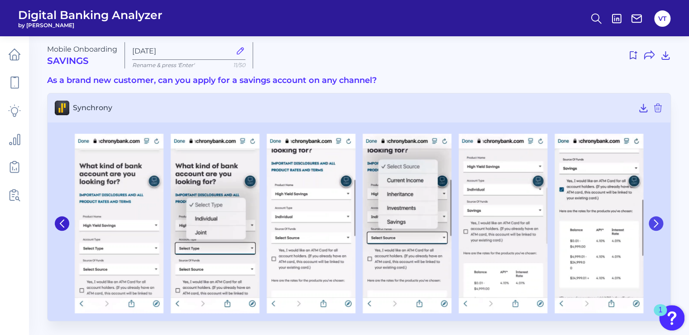
click at [659, 223] on icon at bounding box center [656, 223] width 8 height 8
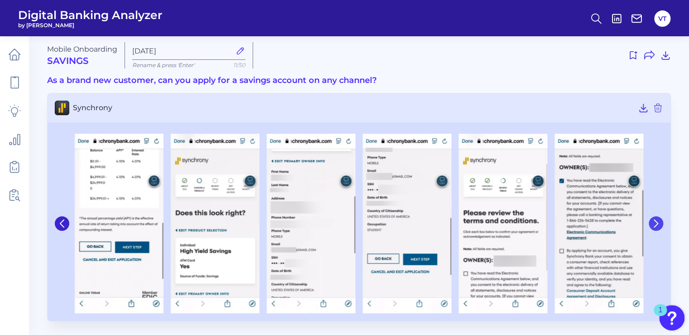
click at [655, 221] on icon at bounding box center [656, 223] width 8 height 8
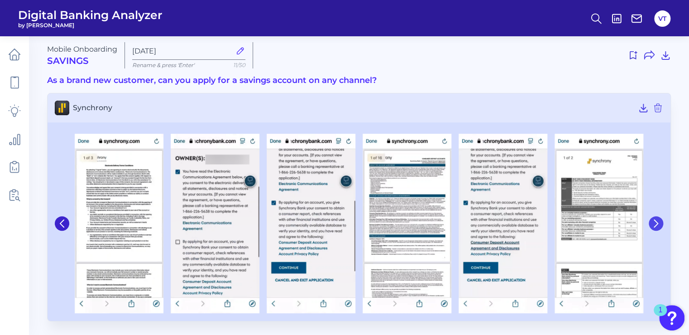
click at [655, 226] on icon at bounding box center [656, 223] width 4 height 7
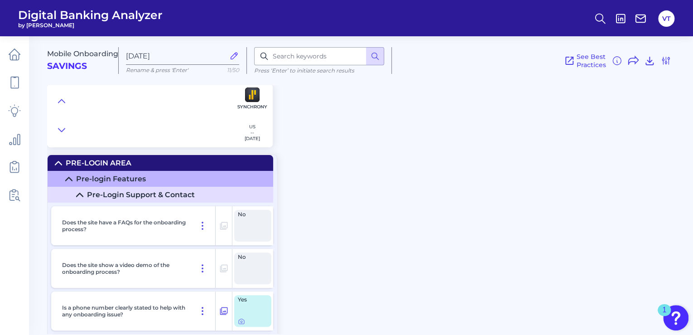
scroll to position [362, 0]
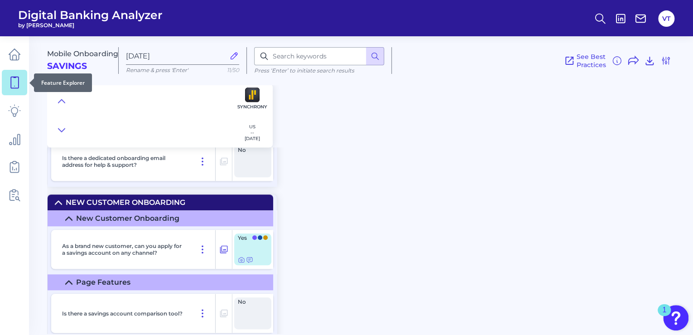
click at [14, 78] on icon at bounding box center [14, 82] width 13 height 13
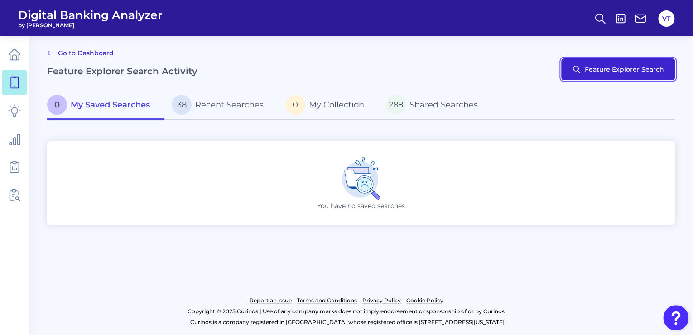
click at [584, 65] on button "Feature Explorer Search" at bounding box center [618, 69] width 114 height 22
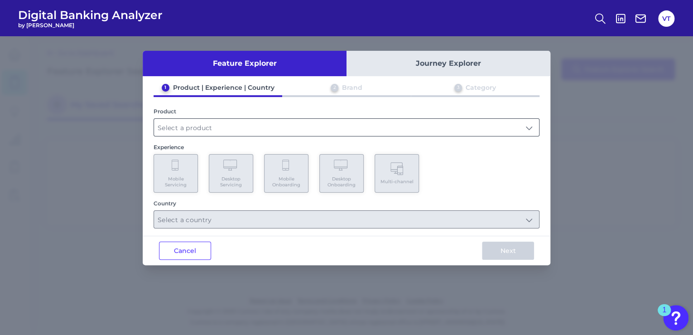
click at [255, 134] on input "text" at bounding box center [346, 127] width 385 height 17
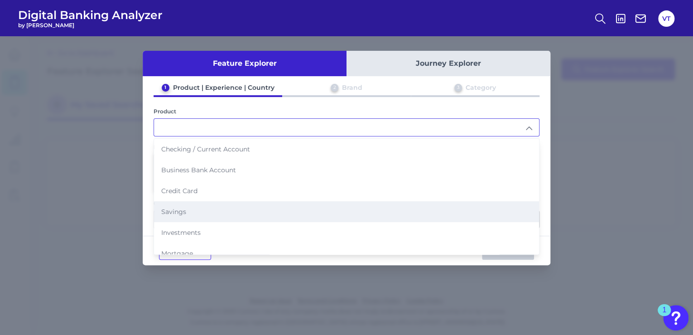
click at [243, 205] on li "Savings" at bounding box center [346, 211] width 385 height 21
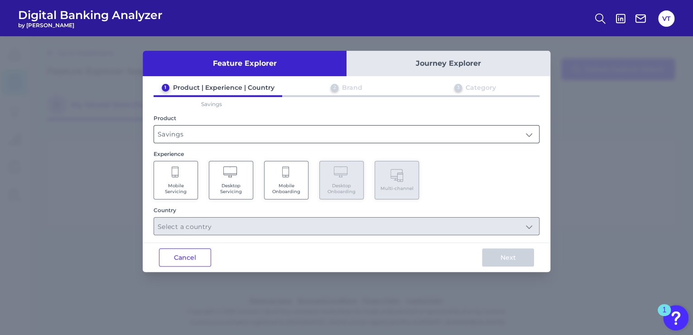
click at [529, 134] on input "Savings" at bounding box center [346, 133] width 385 height 17
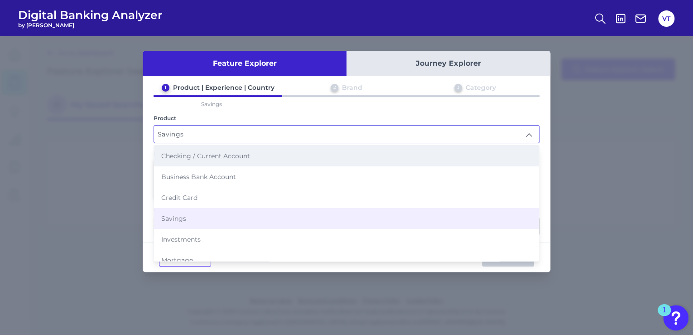
click at [259, 152] on li "Checking / Current Account" at bounding box center [346, 155] width 385 height 21
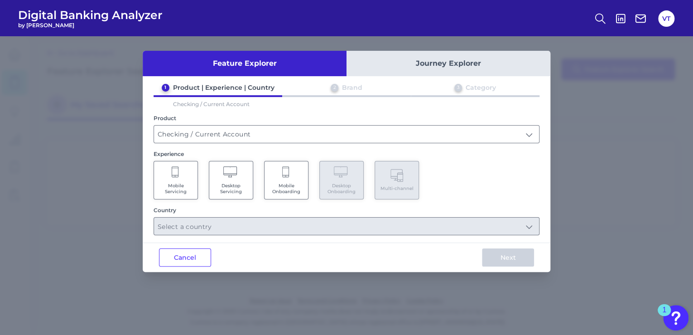
type input "Checking / Current Account"
click at [278, 176] on Onboarding "Mobile Onboarding" at bounding box center [286, 180] width 44 height 38
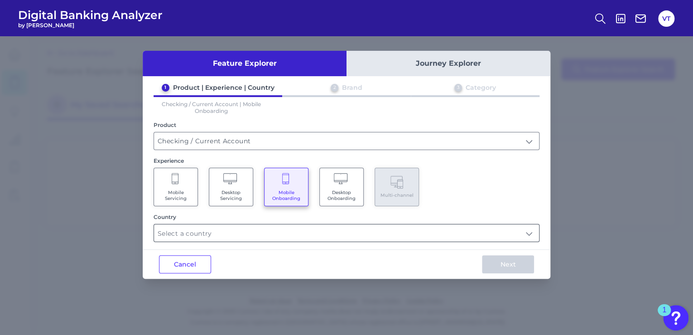
click at [295, 237] on input "text" at bounding box center [346, 232] width 385 height 17
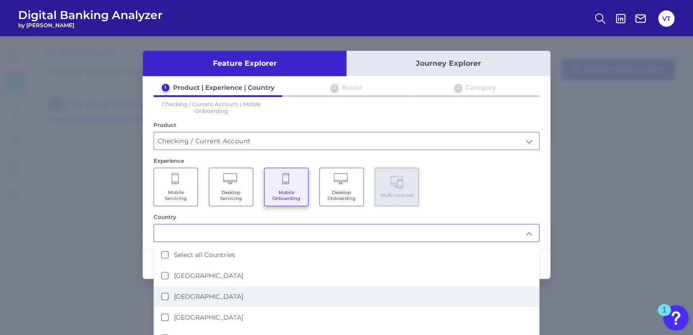
click at [201, 295] on label "United States" at bounding box center [208, 296] width 69 height 8
type input "United States"
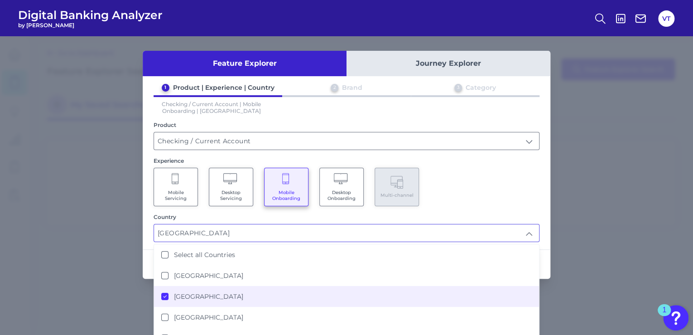
click at [469, 207] on div "1 Product | Experience | Country 2 Brand 3 Category Checking / Current Account …" at bounding box center [346, 162] width 407 height 158
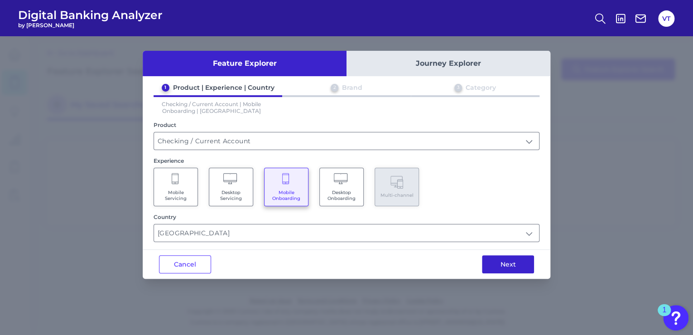
click at [507, 261] on button "Next" at bounding box center [508, 264] width 52 height 18
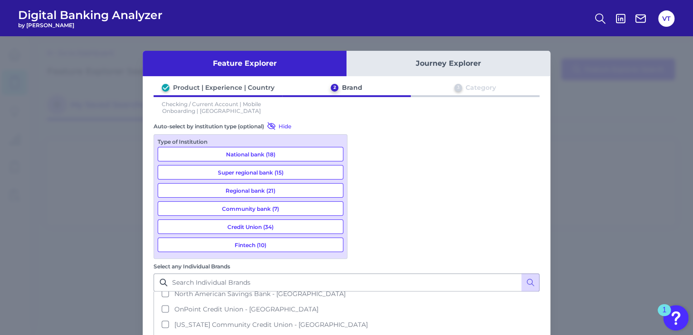
scroll to position [1050, 0]
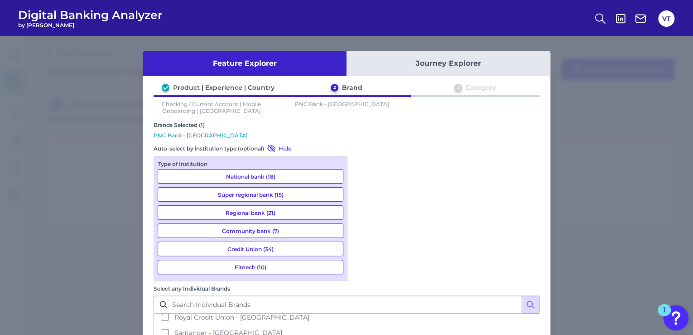
scroll to position [1231, 0]
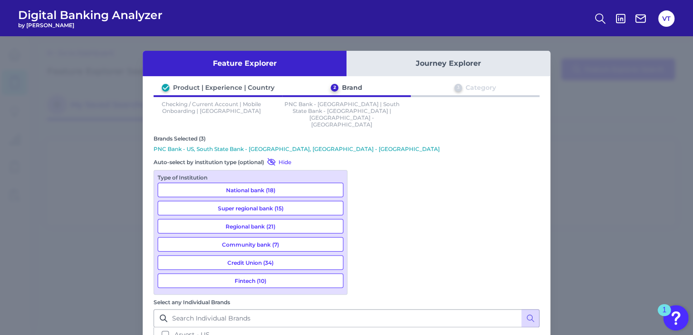
scroll to position [72, 0]
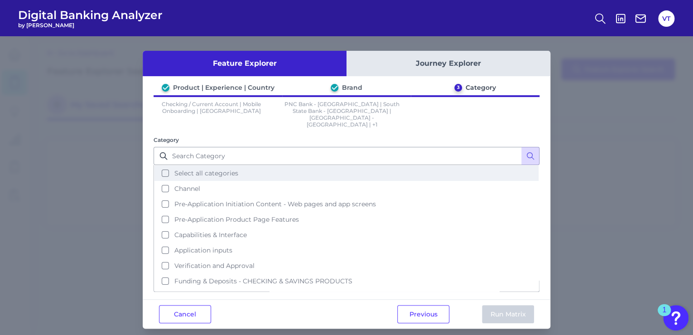
click at [187, 169] on span "Select all categories" at bounding box center [206, 173] width 64 height 8
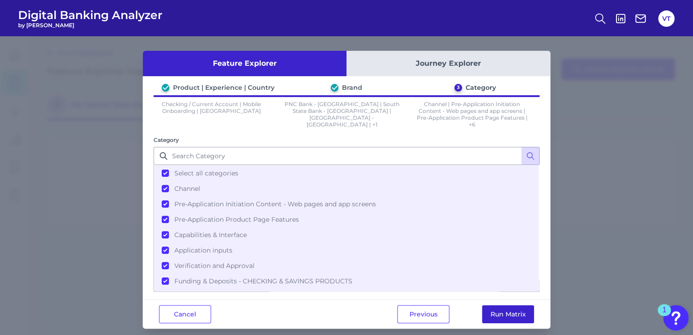
click at [502, 309] on button "Run Matrix" at bounding box center [508, 314] width 52 height 18
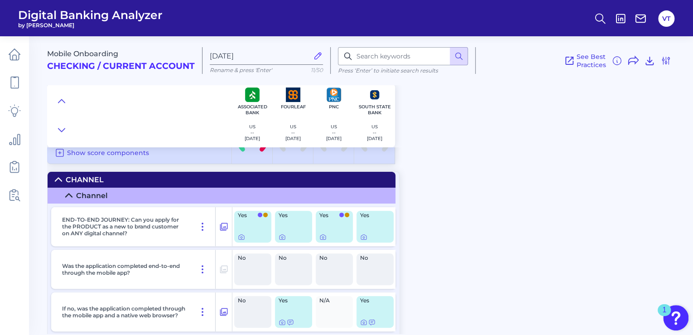
scroll to position [72, 0]
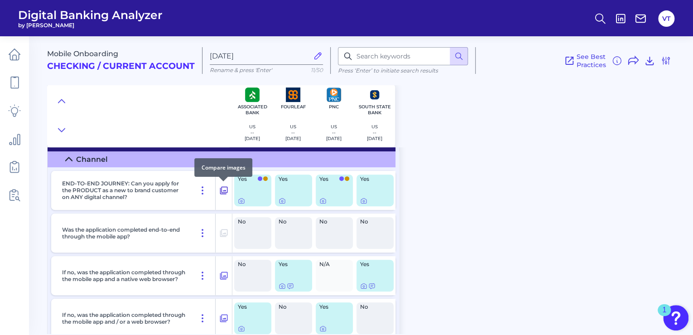
click at [221, 186] on icon at bounding box center [224, 190] width 8 height 8
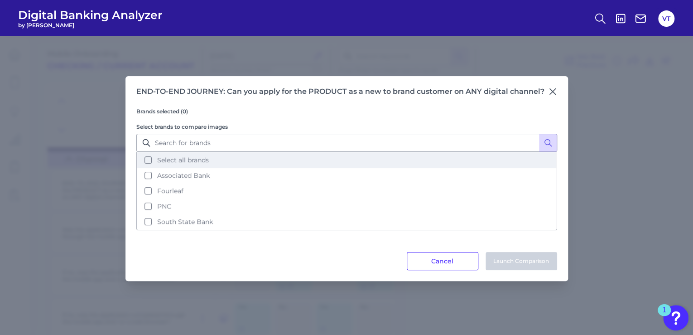
click at [207, 162] on span "Select all brands" at bounding box center [183, 160] width 52 height 8
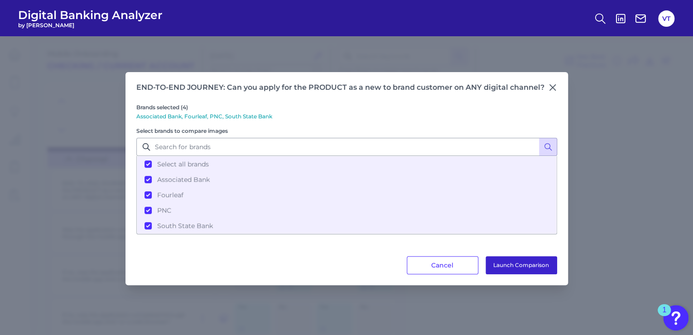
click at [520, 257] on button "Launch Comparison" at bounding box center [521, 265] width 72 height 18
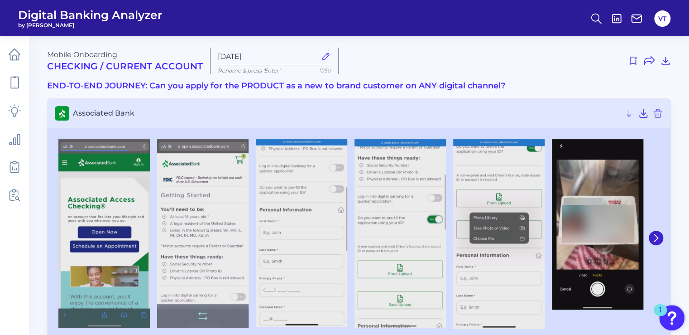
scroll to position [36, 0]
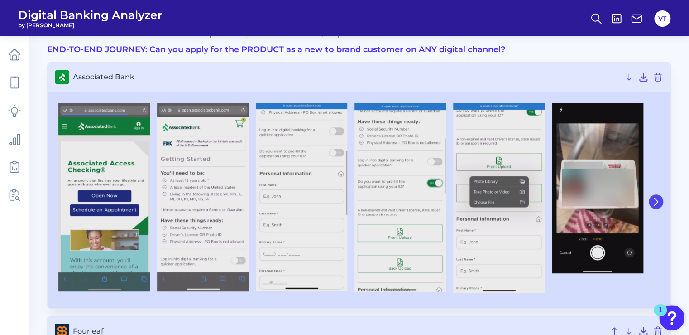
click at [655, 201] on icon at bounding box center [656, 201] width 8 height 8
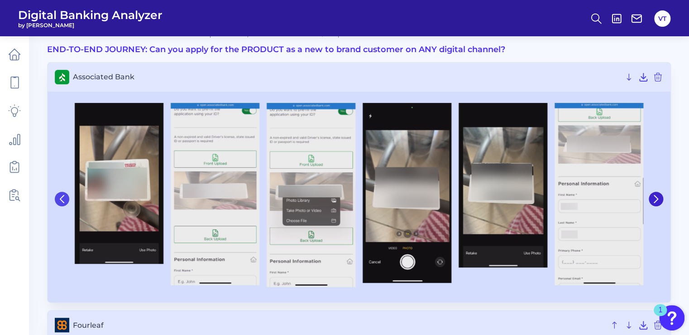
click at [57, 198] on button at bounding box center [62, 198] width 14 height 14
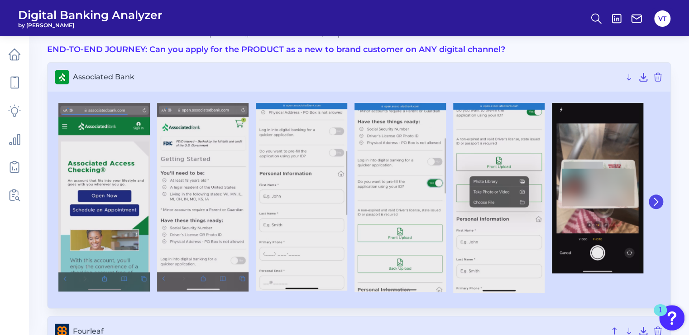
click at [653, 201] on icon at bounding box center [656, 201] width 8 height 8
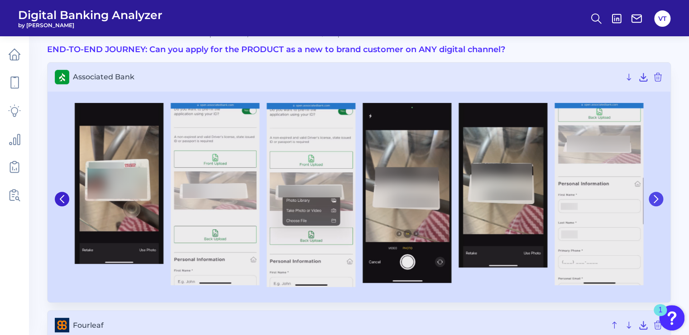
click at [653, 201] on icon at bounding box center [656, 199] width 8 height 8
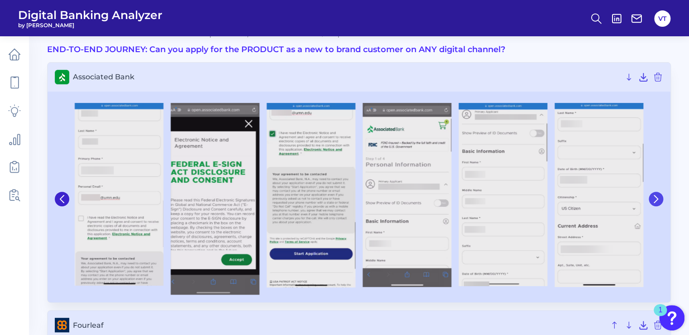
click at [655, 198] on icon at bounding box center [656, 199] width 8 height 8
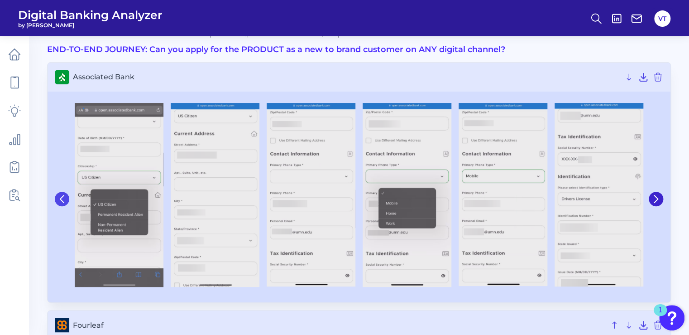
click at [60, 197] on icon at bounding box center [62, 199] width 8 height 8
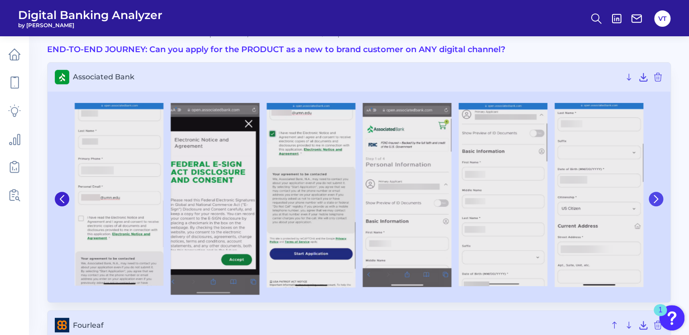
click at [658, 196] on icon at bounding box center [656, 199] width 8 height 8
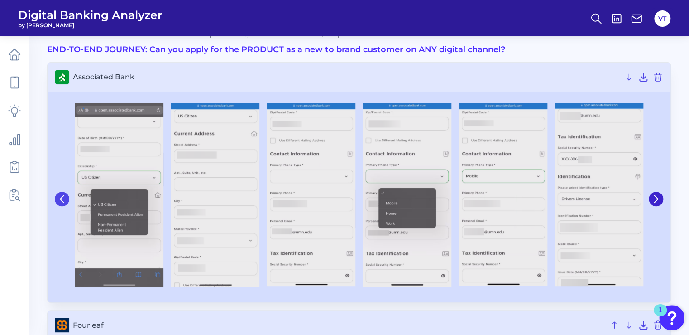
click at [59, 196] on icon at bounding box center [62, 199] width 8 height 8
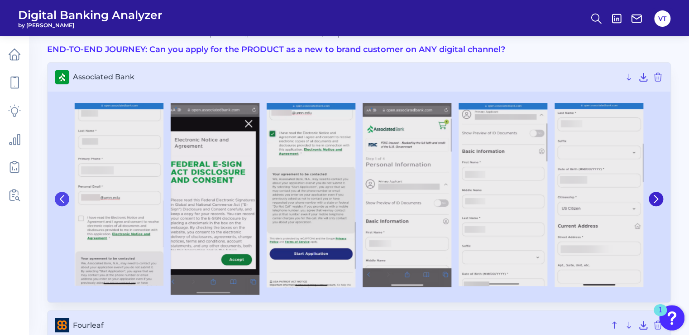
click at [59, 196] on icon at bounding box center [62, 199] width 8 height 8
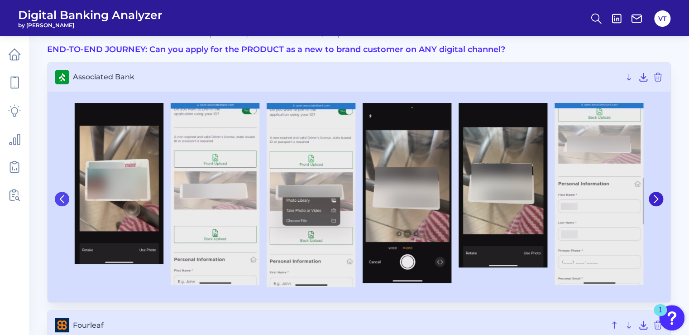
click at [59, 196] on icon at bounding box center [62, 199] width 8 height 8
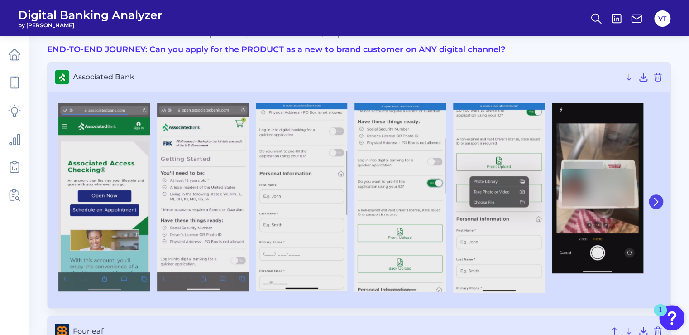
click at [655, 196] on button at bounding box center [656, 201] width 14 height 14
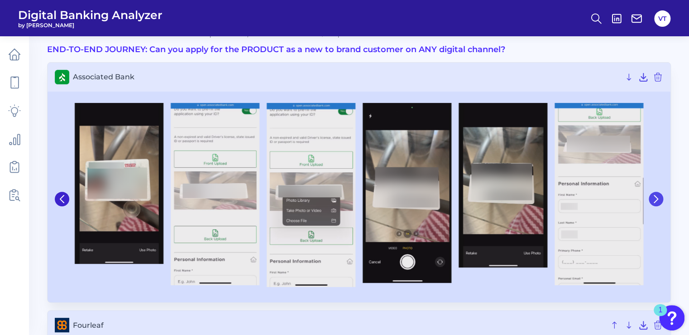
click at [655, 196] on icon at bounding box center [656, 198] width 4 height 7
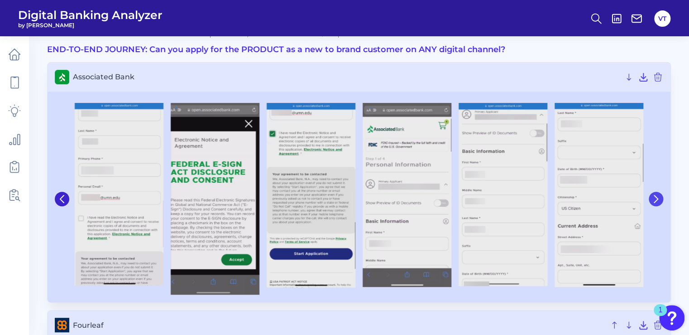
click at [655, 196] on icon at bounding box center [656, 198] width 4 height 7
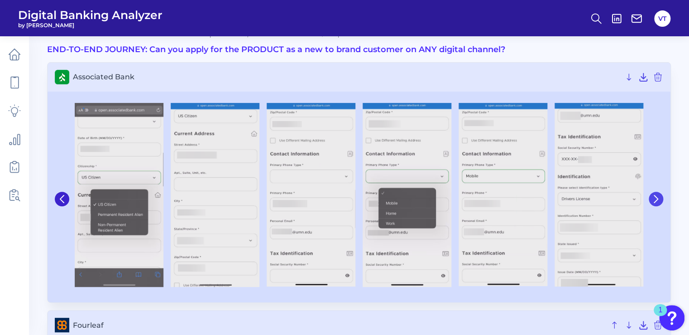
click at [655, 196] on icon at bounding box center [656, 198] width 4 height 7
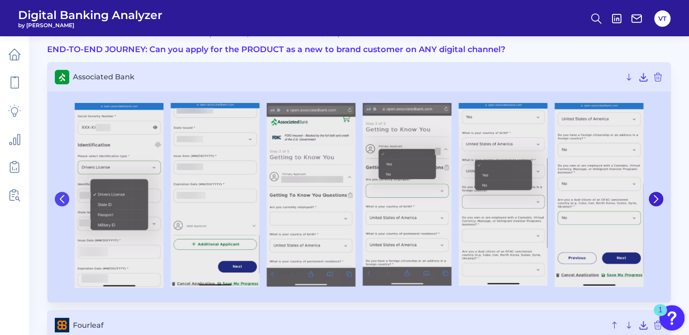
click at [60, 196] on icon at bounding box center [62, 199] width 8 height 8
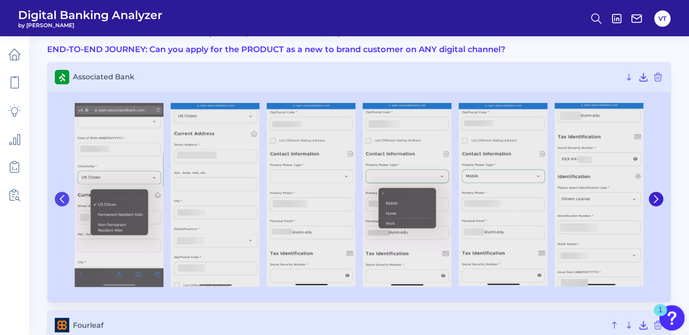
click at [60, 196] on icon at bounding box center [62, 199] width 8 height 8
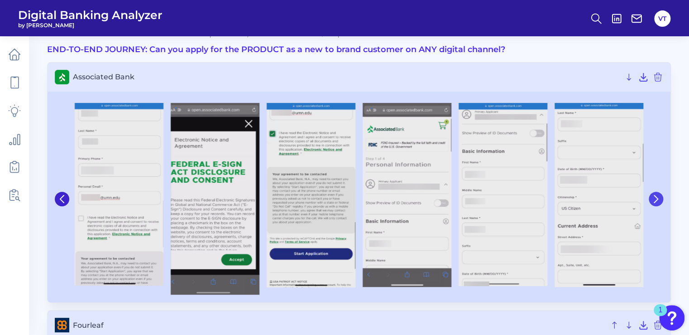
click at [658, 197] on icon at bounding box center [656, 199] width 8 height 8
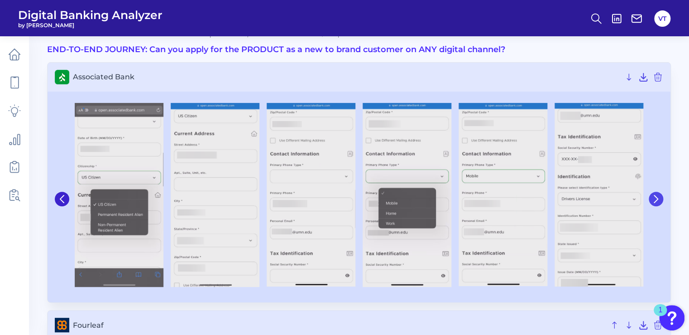
click at [658, 197] on icon at bounding box center [656, 199] width 8 height 8
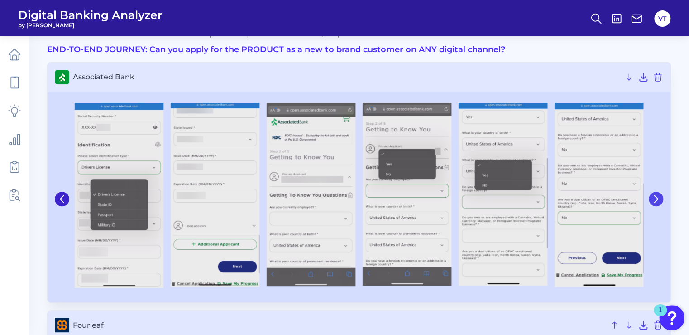
click at [658, 197] on icon at bounding box center [656, 199] width 8 height 8
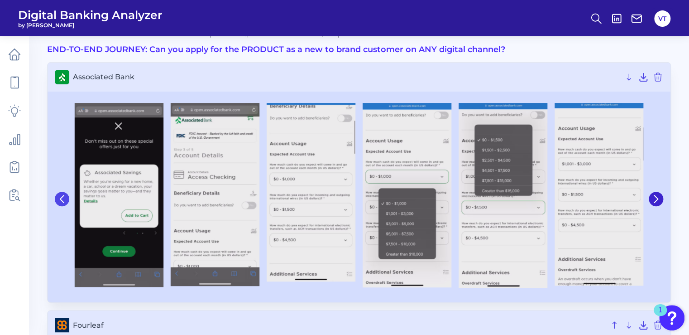
click at [64, 198] on icon at bounding box center [62, 199] width 8 height 8
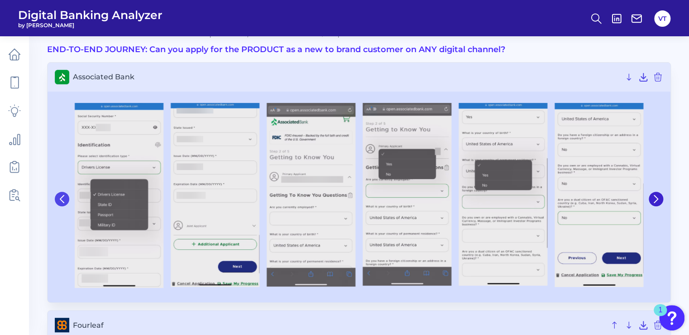
click at [64, 200] on icon at bounding box center [62, 199] width 8 height 8
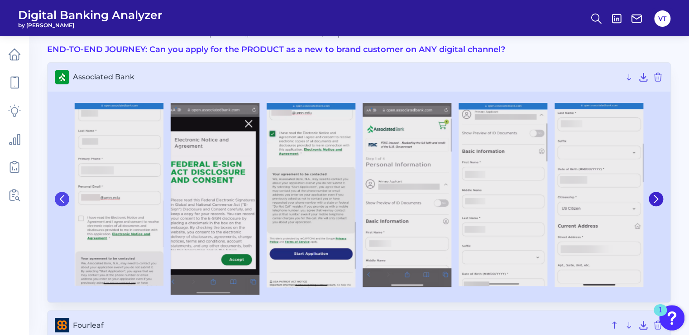
click at [64, 200] on icon at bounding box center [62, 199] width 8 height 8
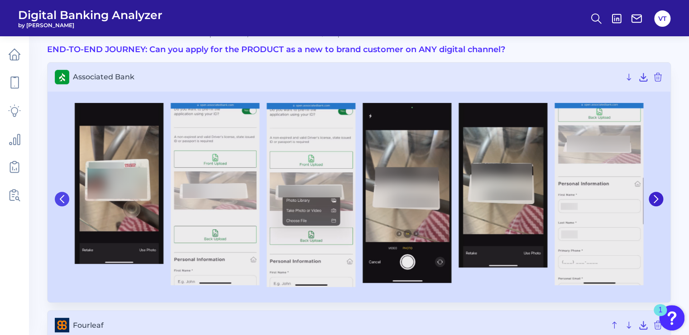
click at [64, 200] on icon at bounding box center [62, 199] width 8 height 8
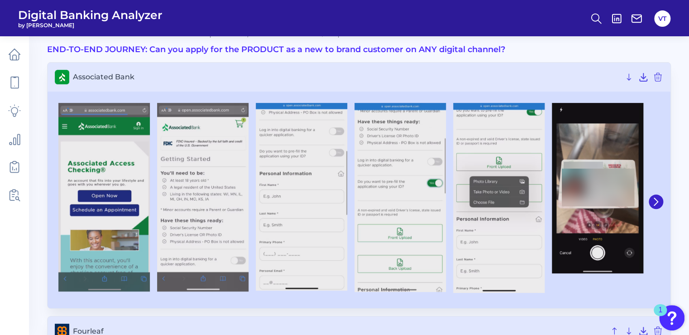
click at [659, 198] on icon at bounding box center [656, 201] width 8 height 8
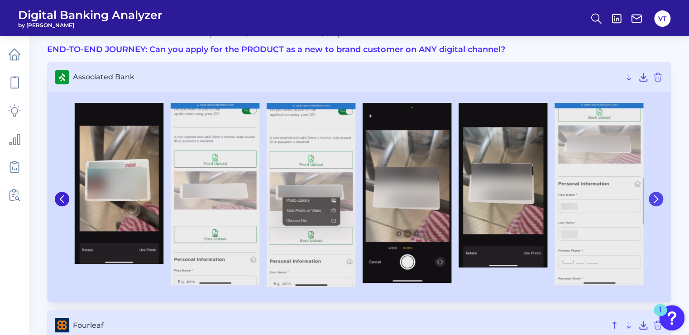
click at [659, 198] on icon at bounding box center [656, 199] width 8 height 8
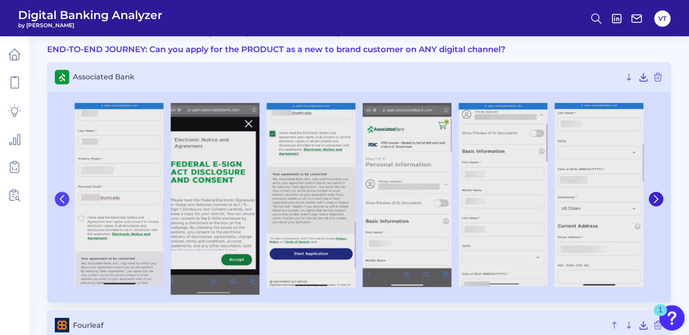
click at [60, 199] on icon at bounding box center [62, 199] width 8 height 8
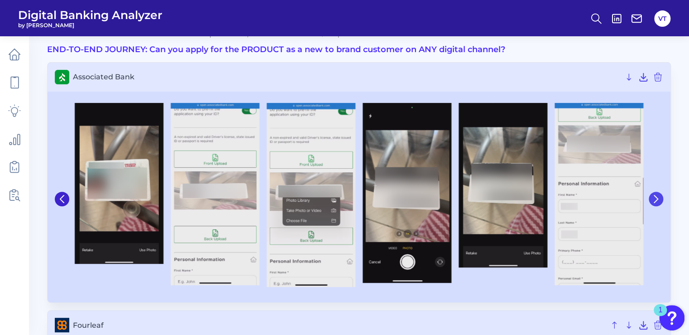
click at [660, 196] on icon at bounding box center [656, 199] width 8 height 8
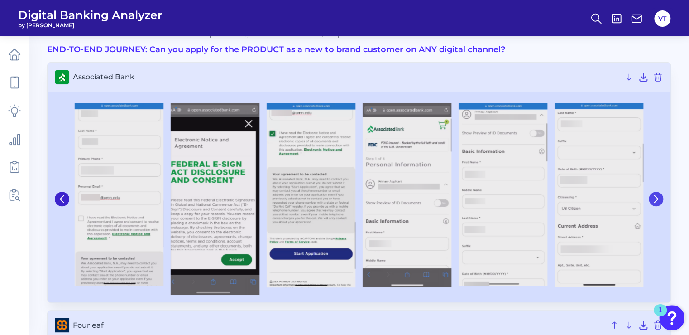
click at [654, 195] on icon at bounding box center [656, 198] width 4 height 7
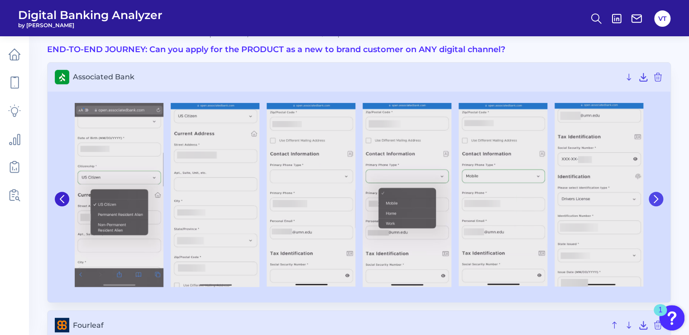
click at [657, 200] on icon at bounding box center [656, 199] width 8 height 8
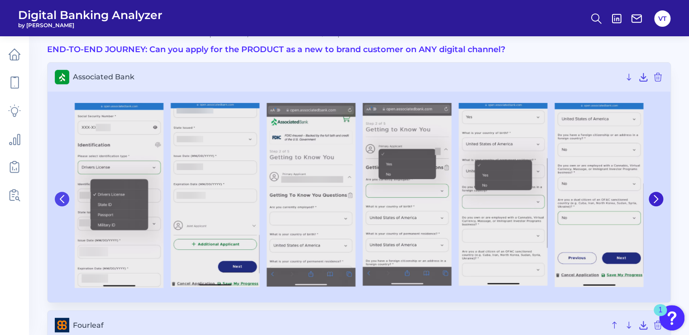
click at [58, 197] on icon at bounding box center [62, 199] width 8 height 8
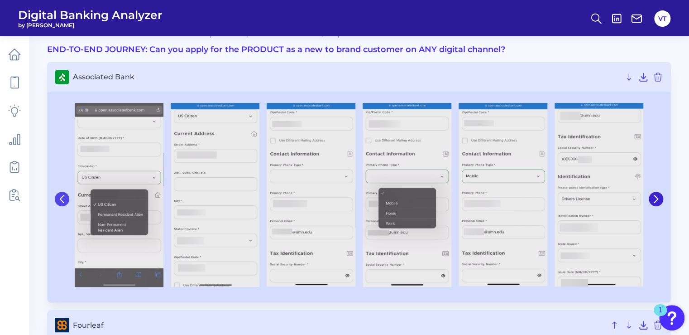
click at [58, 197] on icon at bounding box center [62, 199] width 8 height 8
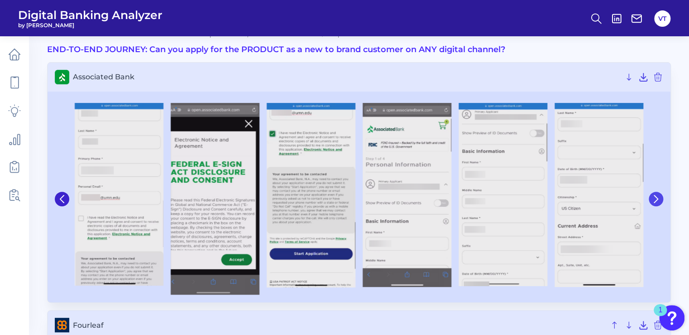
click at [659, 194] on button at bounding box center [656, 198] width 14 height 14
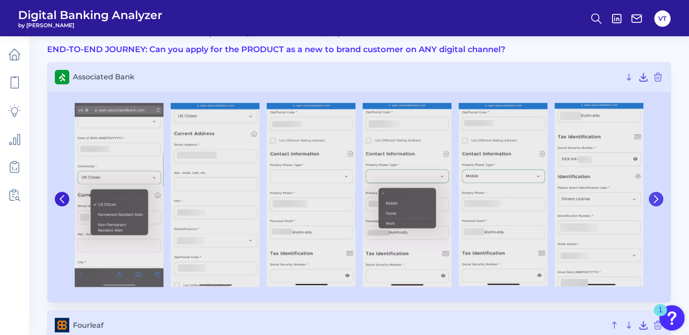
click at [654, 196] on icon at bounding box center [656, 199] width 8 height 8
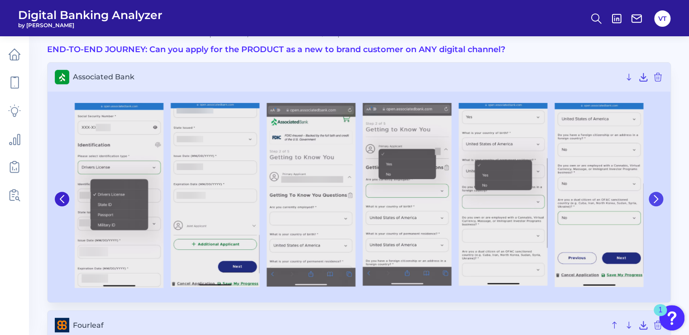
click at [655, 197] on icon at bounding box center [656, 199] width 8 height 8
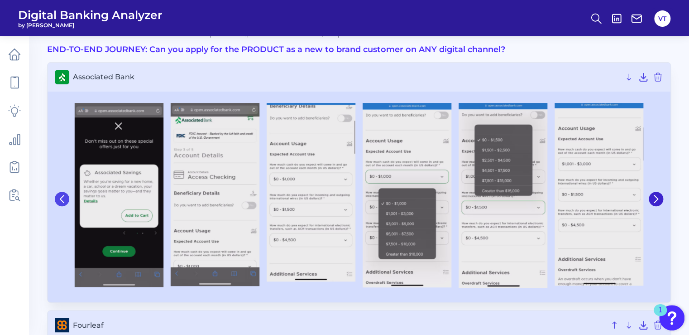
click at [65, 201] on icon at bounding box center [62, 199] width 8 height 8
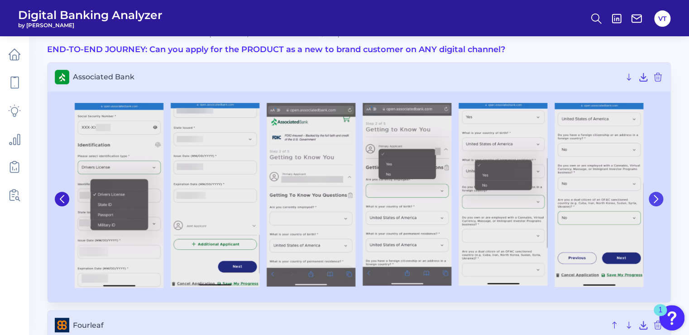
click at [658, 198] on icon at bounding box center [656, 199] width 8 height 8
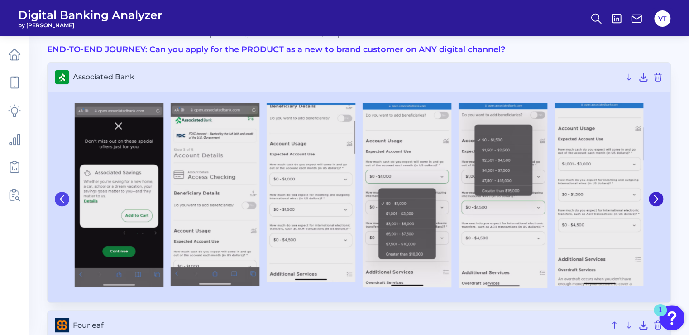
click at [63, 201] on icon at bounding box center [62, 198] width 4 height 7
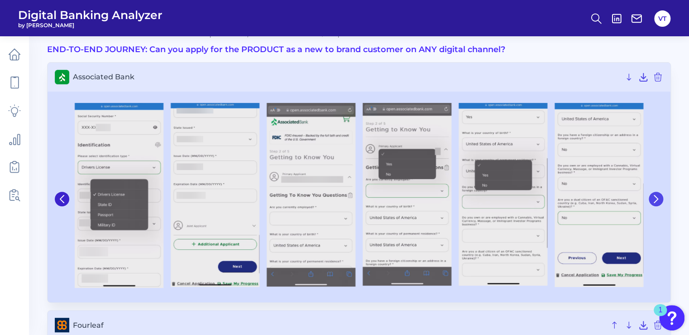
click at [656, 203] on button at bounding box center [656, 198] width 14 height 14
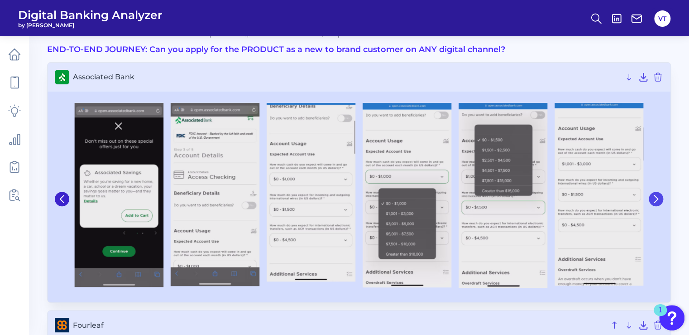
click at [659, 195] on icon at bounding box center [656, 199] width 8 height 8
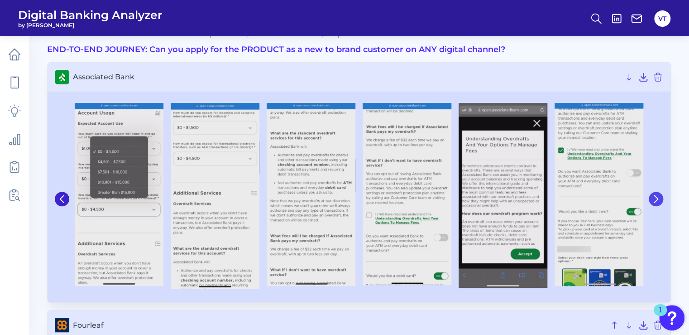
click at [657, 201] on icon at bounding box center [656, 199] width 8 height 8
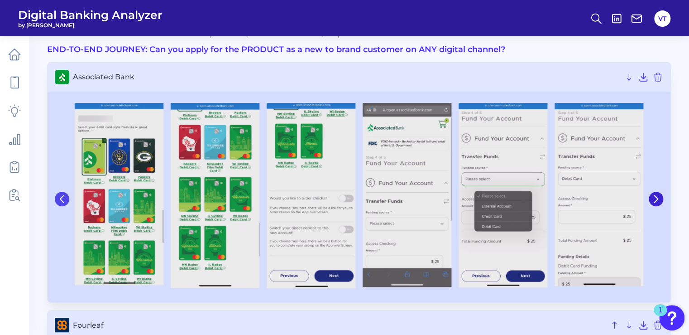
click at [59, 201] on icon at bounding box center [62, 199] width 8 height 8
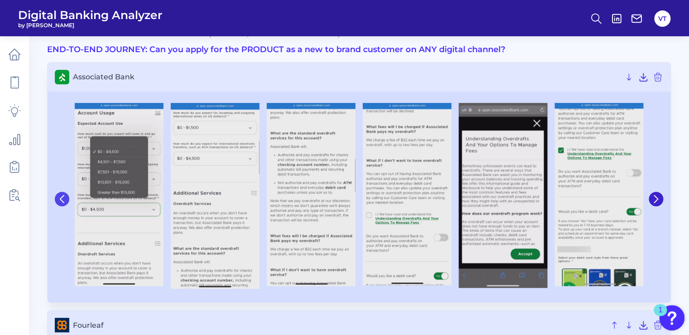
click at [59, 201] on icon at bounding box center [62, 199] width 8 height 8
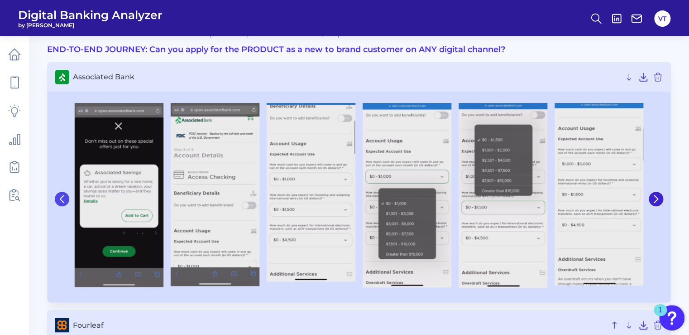
click at [59, 201] on icon at bounding box center [62, 199] width 8 height 8
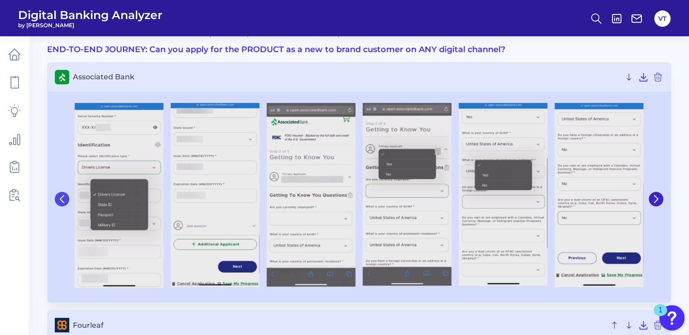
click at [59, 201] on icon at bounding box center [62, 199] width 8 height 8
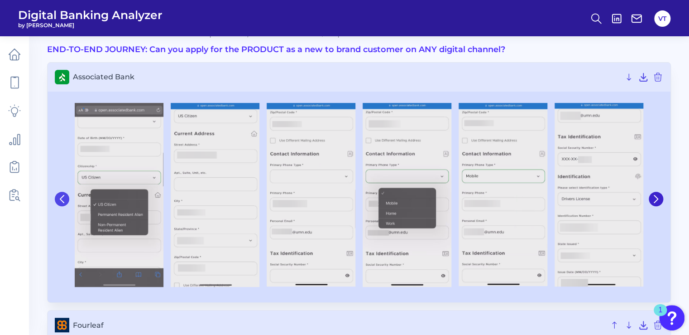
click at [59, 201] on icon at bounding box center [62, 199] width 8 height 8
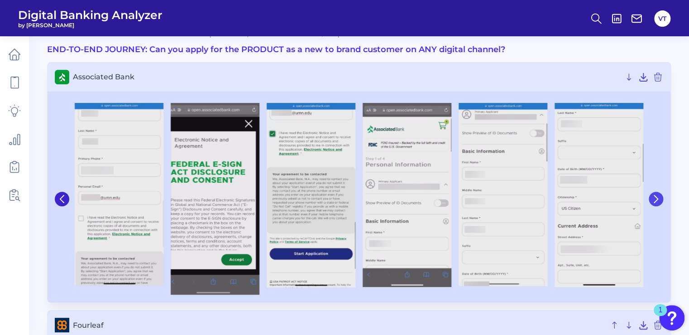
click at [654, 201] on icon at bounding box center [656, 198] width 4 height 7
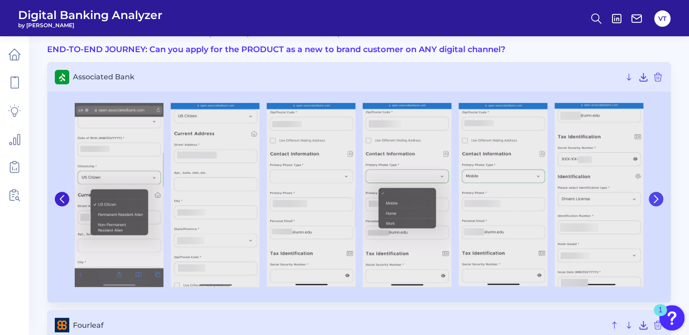
click at [654, 201] on icon at bounding box center [656, 198] width 4 height 7
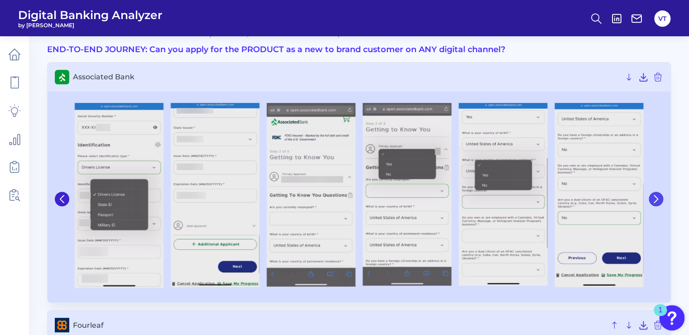
click at [654, 201] on icon at bounding box center [656, 198] width 4 height 7
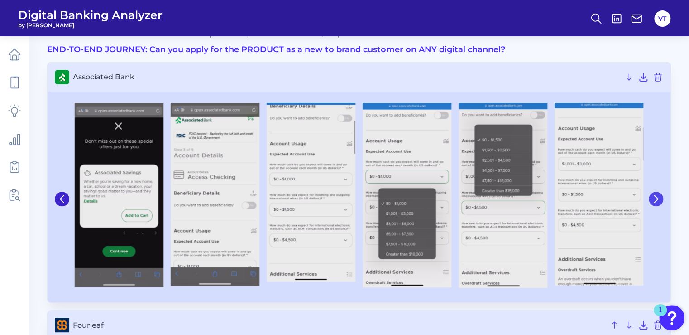
click at [654, 201] on icon at bounding box center [656, 198] width 4 height 7
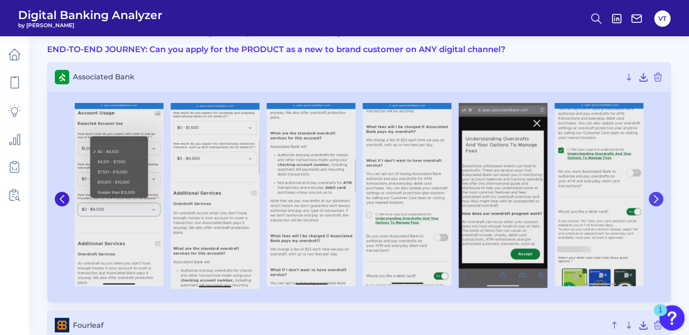
click at [654, 201] on icon at bounding box center [656, 198] width 4 height 7
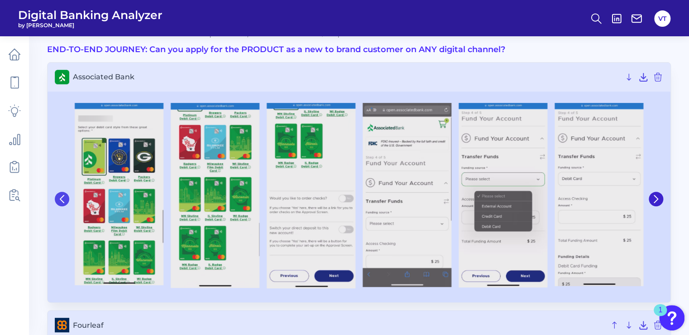
click at [59, 196] on icon at bounding box center [62, 199] width 8 height 8
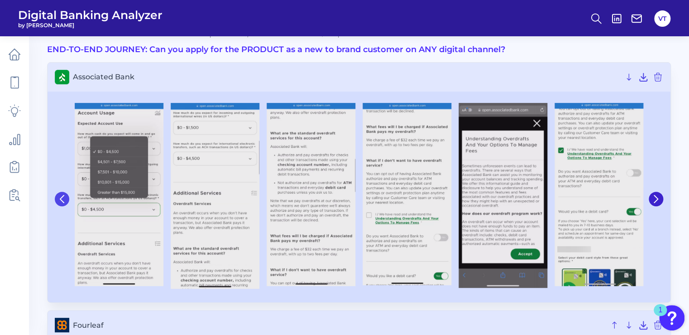
click at [59, 196] on icon at bounding box center [62, 199] width 8 height 8
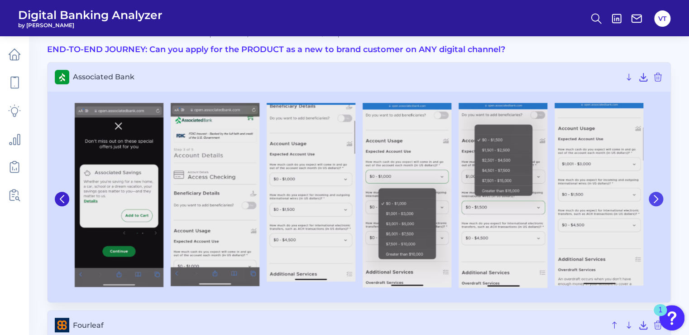
click at [654, 196] on icon at bounding box center [656, 199] width 8 height 8
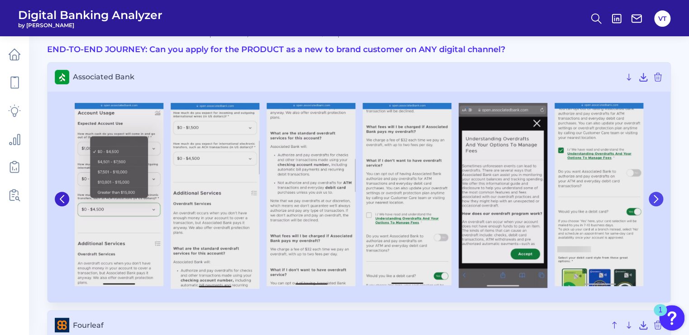
click at [654, 196] on icon at bounding box center [656, 199] width 8 height 8
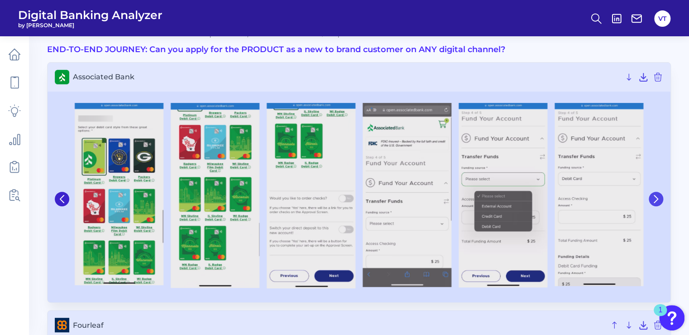
click at [654, 196] on icon at bounding box center [656, 199] width 8 height 8
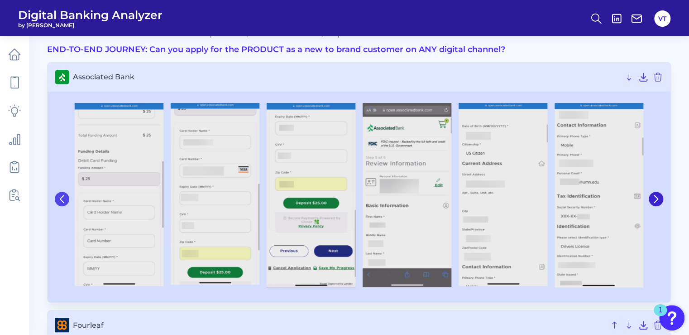
click at [61, 197] on icon at bounding box center [62, 198] width 4 height 7
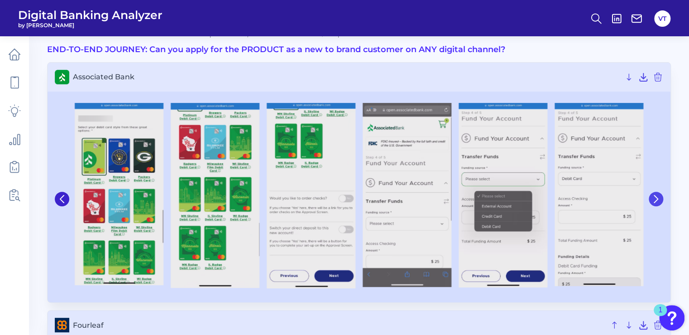
click at [652, 196] on icon at bounding box center [656, 199] width 8 height 8
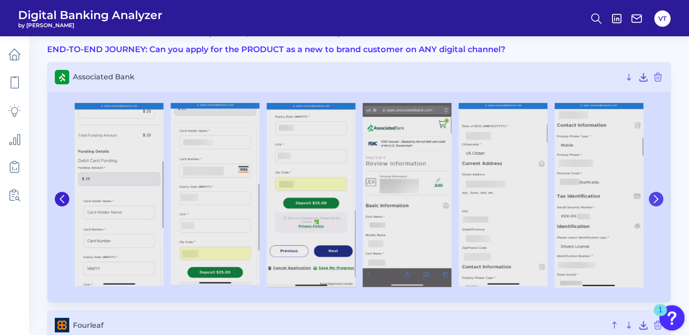
click at [653, 196] on icon at bounding box center [656, 199] width 8 height 8
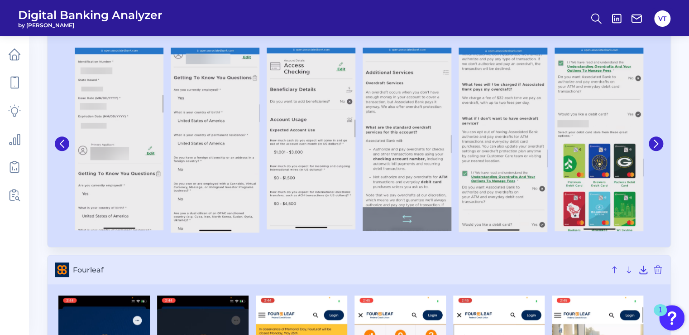
scroll to position [109, 0]
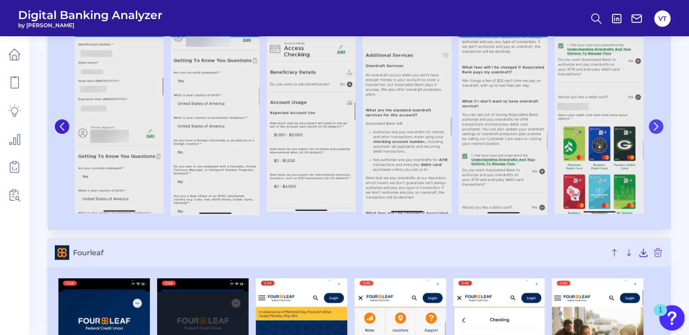
click at [655, 125] on icon at bounding box center [656, 126] width 8 height 8
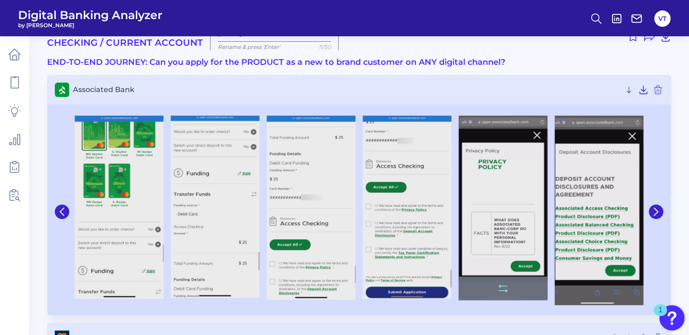
scroll to position [36, 0]
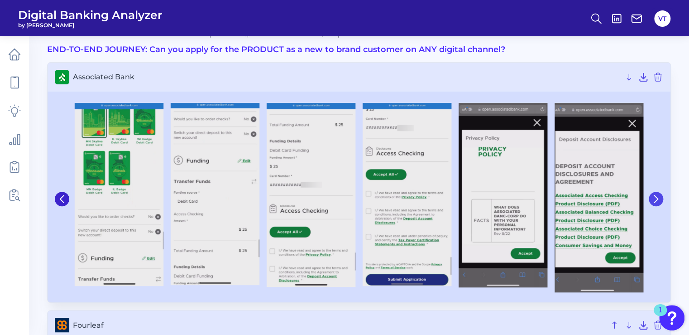
click at [657, 197] on icon at bounding box center [656, 198] width 4 height 7
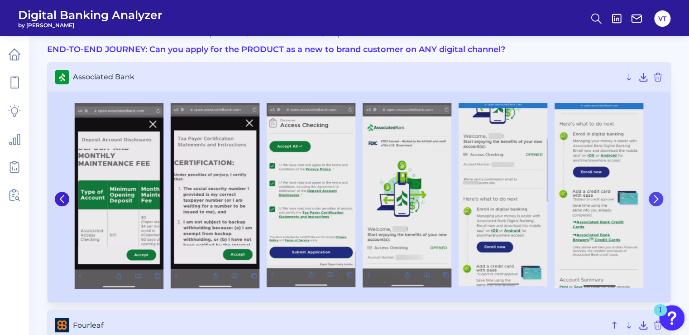
click at [658, 195] on icon at bounding box center [656, 199] width 8 height 8
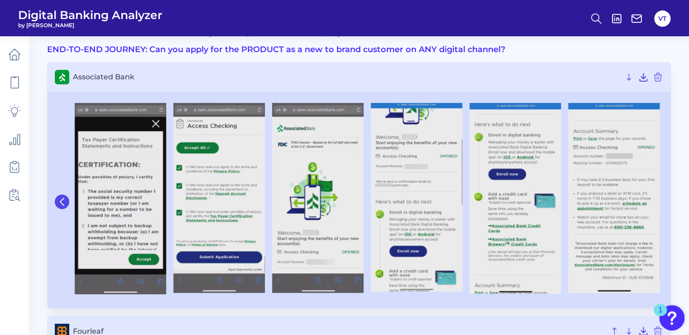
click at [65, 203] on icon at bounding box center [62, 201] width 8 height 8
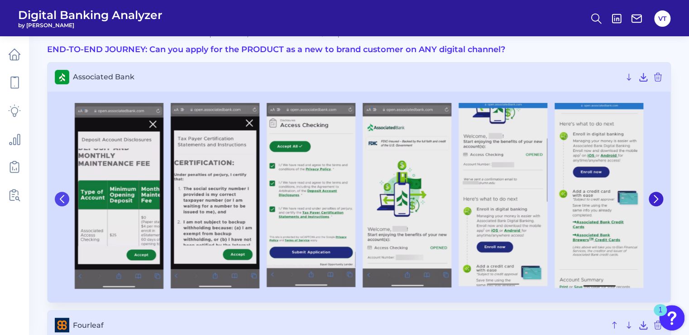
click at [65, 203] on button at bounding box center [62, 198] width 14 height 14
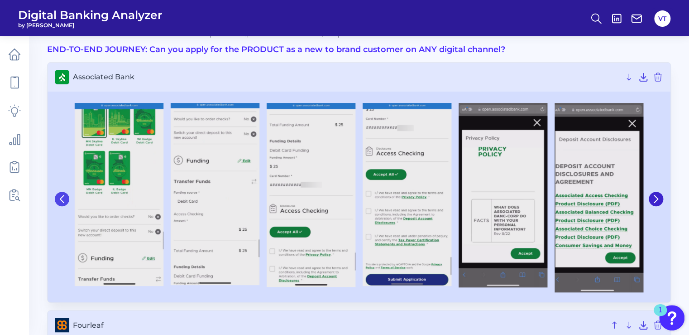
click at [65, 203] on button at bounding box center [62, 198] width 14 height 14
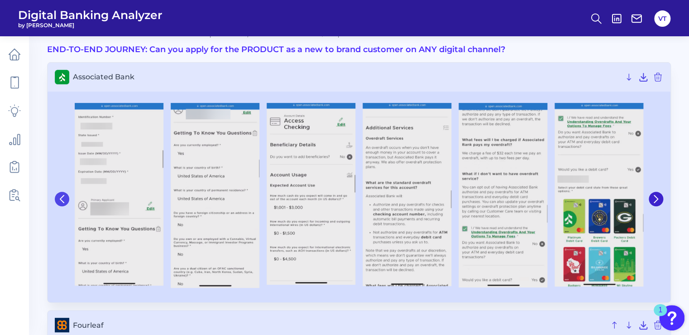
click at [65, 203] on button at bounding box center [62, 198] width 14 height 14
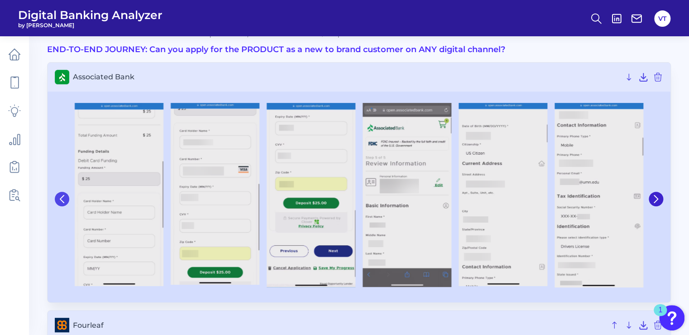
click at [65, 203] on button at bounding box center [62, 198] width 14 height 14
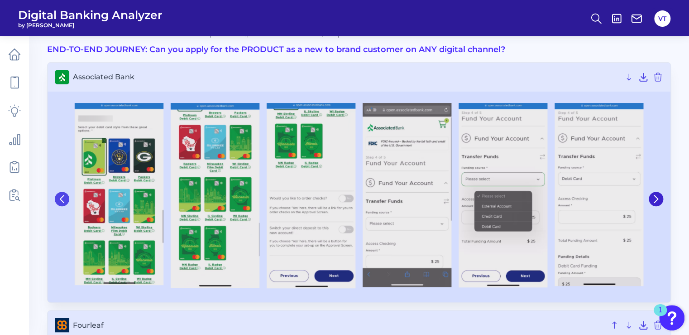
click at [65, 203] on button at bounding box center [62, 198] width 14 height 14
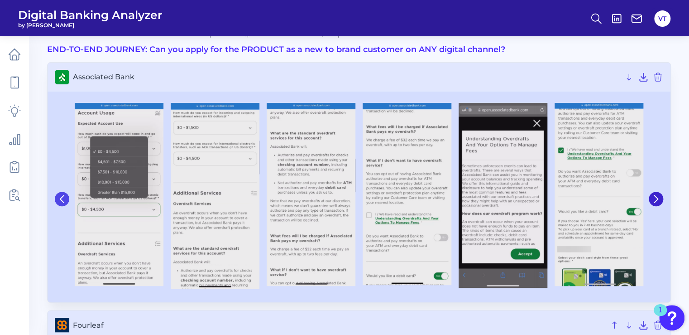
click at [65, 203] on button at bounding box center [62, 198] width 14 height 14
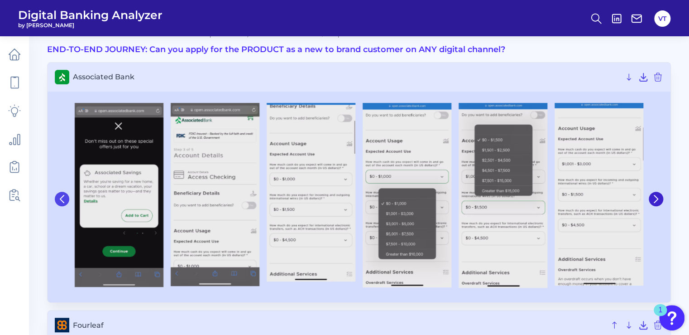
click at [65, 203] on button at bounding box center [62, 198] width 14 height 14
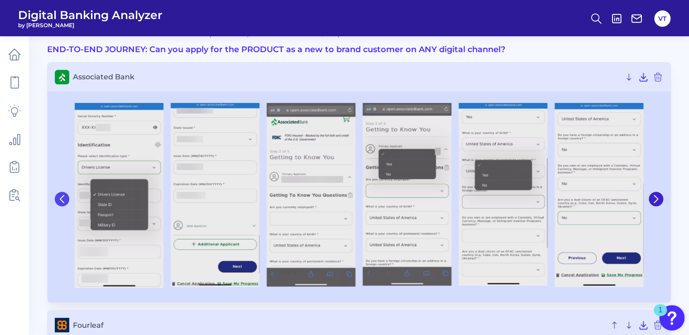
click at [65, 203] on button at bounding box center [62, 198] width 14 height 14
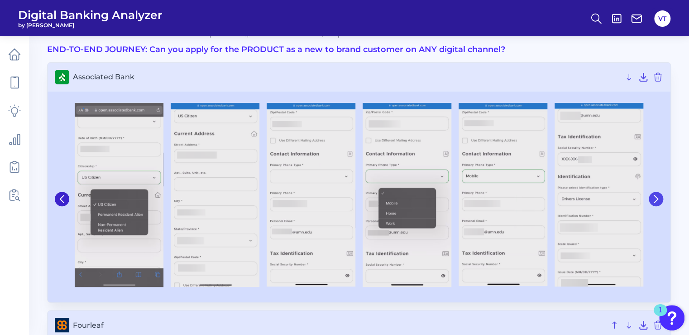
click at [659, 203] on button at bounding box center [656, 198] width 14 height 14
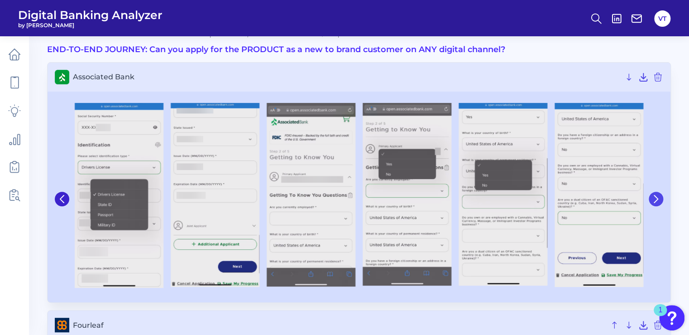
click at [659, 203] on button at bounding box center [656, 198] width 14 height 14
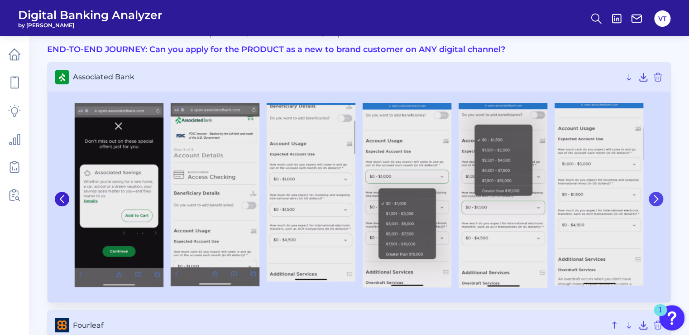
click at [659, 203] on button at bounding box center [656, 198] width 14 height 14
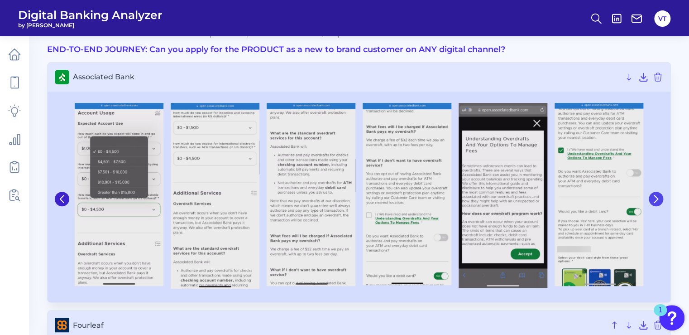
click at [659, 203] on button at bounding box center [656, 198] width 14 height 14
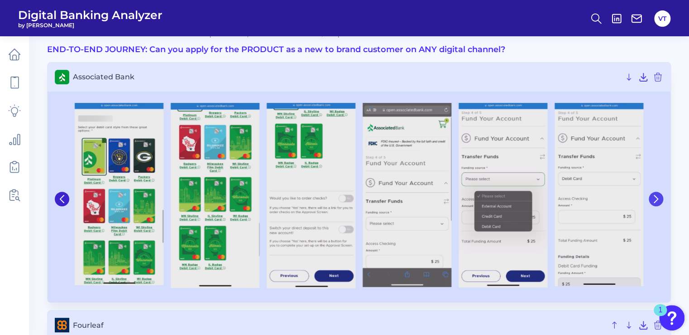
click at [659, 203] on button at bounding box center [656, 198] width 14 height 14
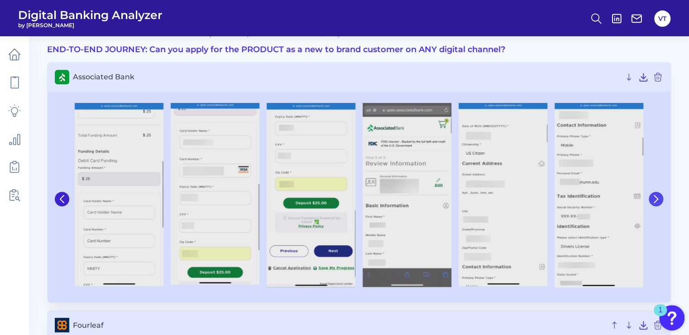
click at [659, 203] on button at bounding box center [656, 198] width 14 height 14
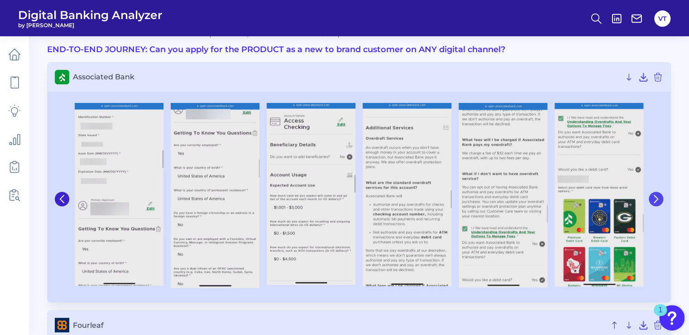
click at [659, 203] on button at bounding box center [656, 198] width 14 height 14
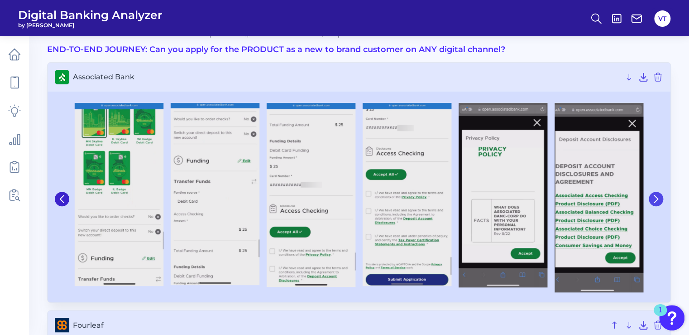
click at [654, 196] on icon at bounding box center [656, 199] width 8 height 8
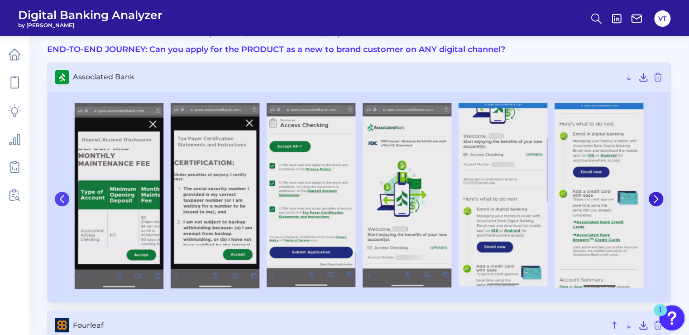
click at [64, 203] on button at bounding box center [62, 198] width 14 height 14
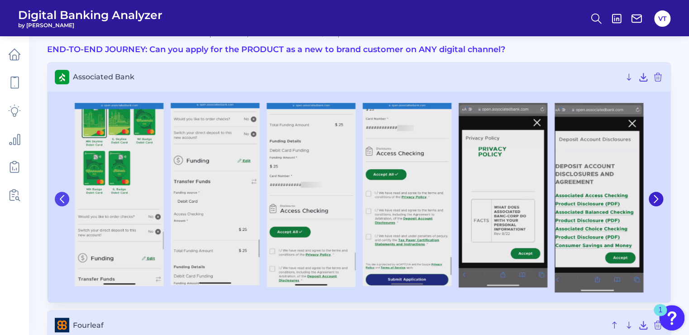
click at [64, 203] on button at bounding box center [62, 198] width 14 height 14
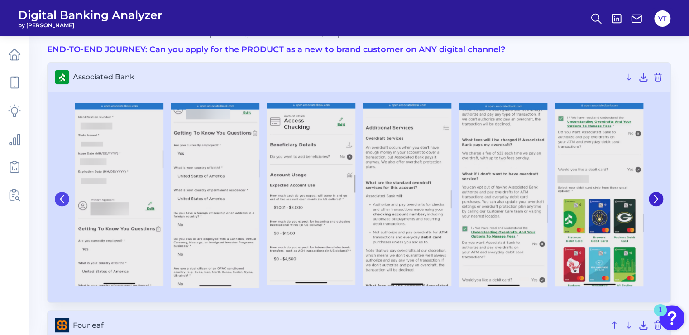
click at [64, 203] on button at bounding box center [62, 198] width 14 height 14
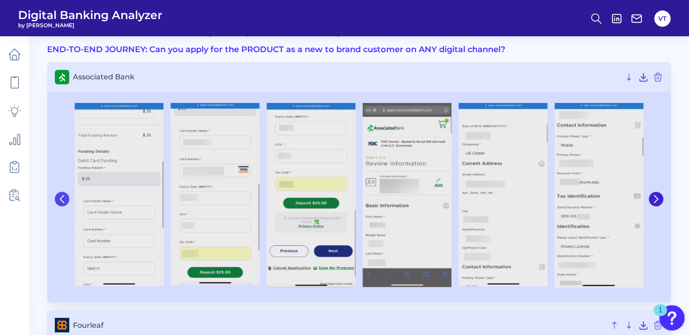
click at [64, 203] on button at bounding box center [62, 198] width 14 height 14
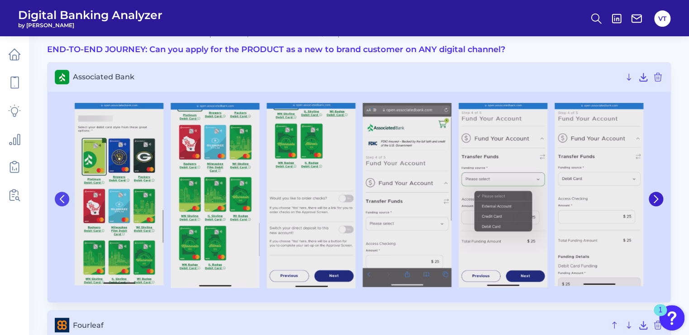
click at [64, 203] on button at bounding box center [62, 198] width 14 height 14
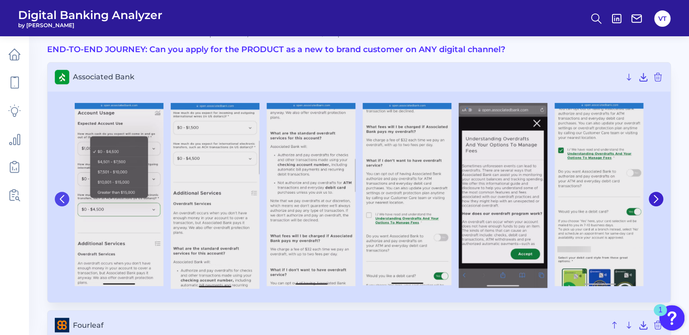
click at [64, 203] on button at bounding box center [62, 198] width 14 height 14
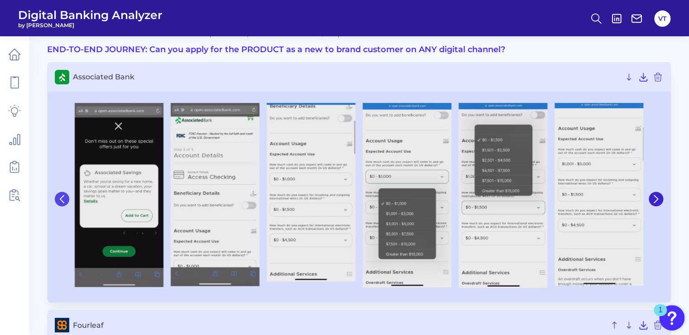
click at [64, 203] on button at bounding box center [62, 198] width 14 height 14
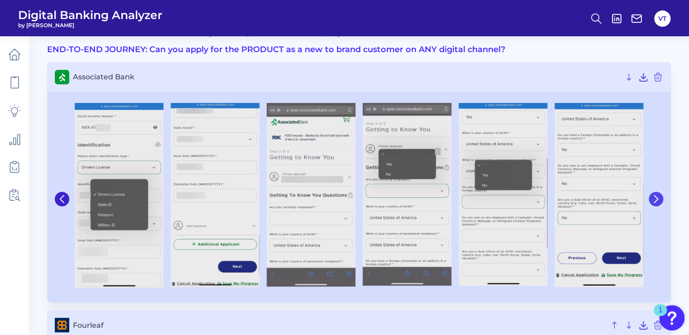
click at [655, 201] on icon at bounding box center [656, 199] width 8 height 8
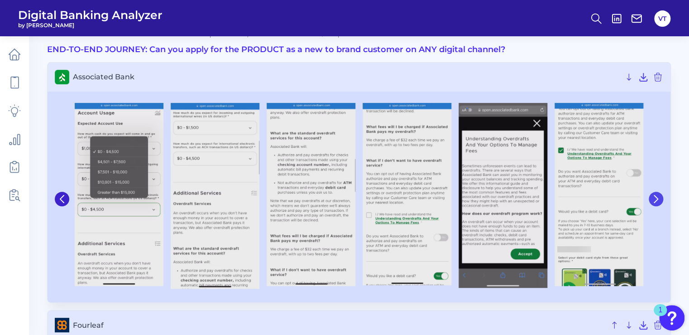
click at [655, 201] on icon at bounding box center [656, 199] width 8 height 8
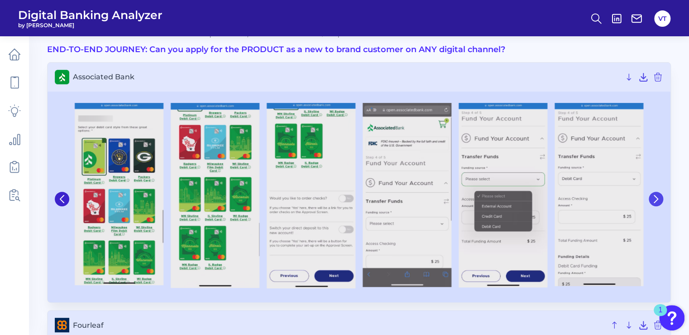
click at [655, 201] on icon at bounding box center [656, 199] width 8 height 8
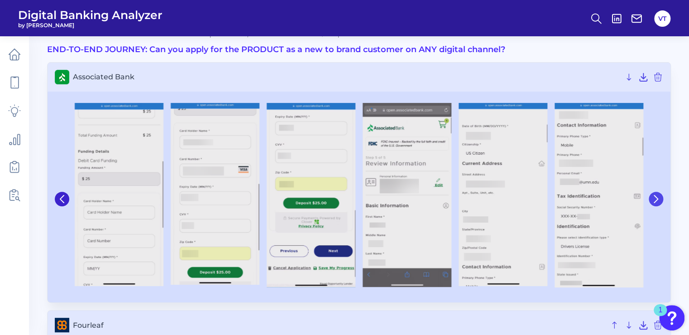
click at [655, 201] on icon at bounding box center [656, 199] width 8 height 8
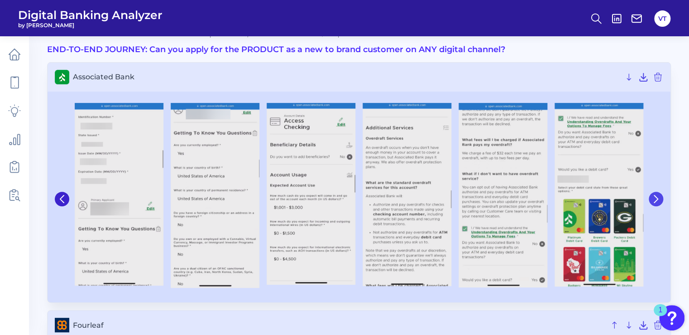
click at [655, 201] on icon at bounding box center [656, 199] width 8 height 8
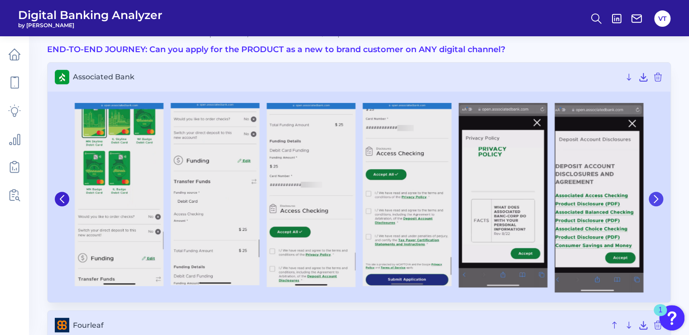
click at [655, 201] on icon at bounding box center [656, 199] width 8 height 8
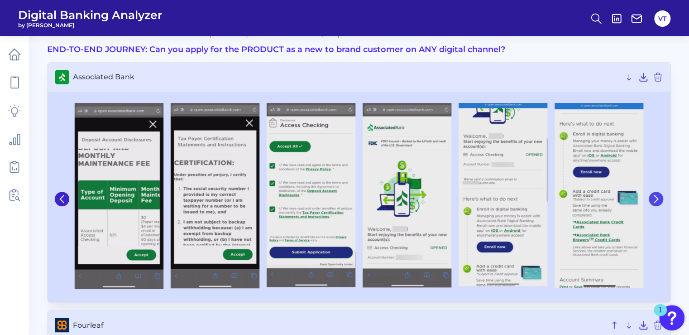
click at [655, 201] on icon at bounding box center [656, 199] width 8 height 8
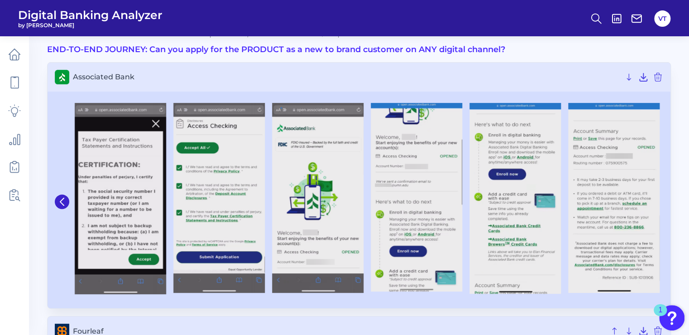
click at [612, 46] on h3 "END-TO-END JOURNEY: Can you apply for the PRODUCT as a new to brand customer on…" at bounding box center [359, 50] width 624 height 10
